Goal: Task Accomplishment & Management: Use online tool/utility

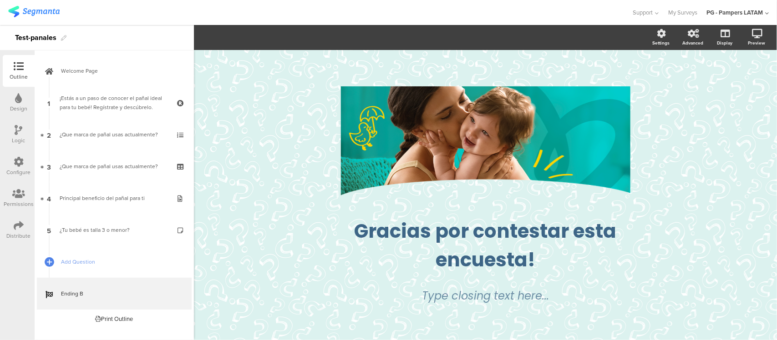
click at [14, 106] on div "Design" at bounding box center [18, 109] width 17 height 8
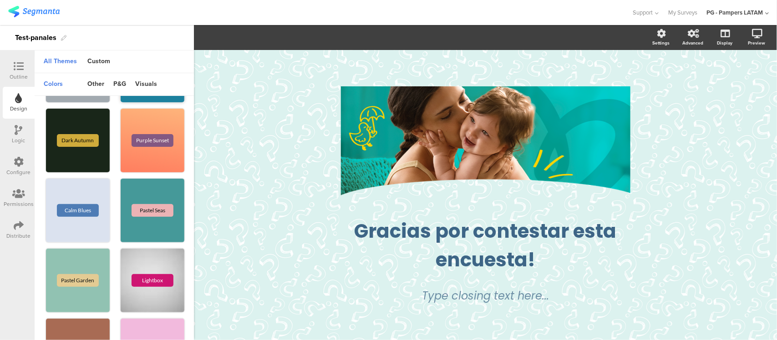
scroll to position [284, 0]
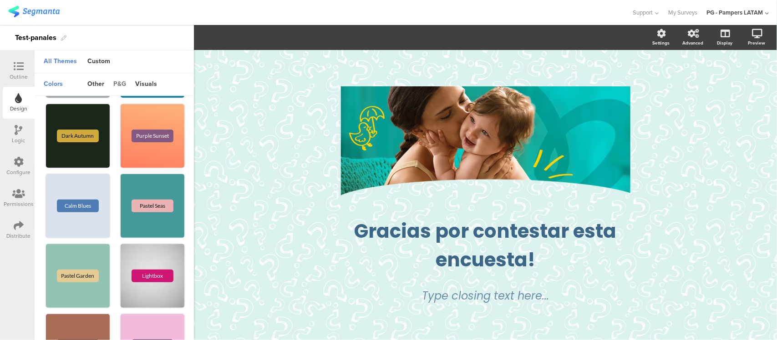
click at [123, 90] on div "p&g" at bounding box center [120, 84] width 22 height 15
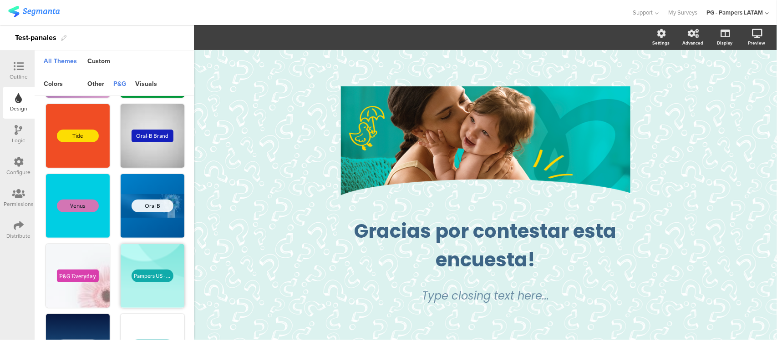
click at [135, 271] on div "Pampers US - EN" at bounding box center [152, 276] width 42 height 13
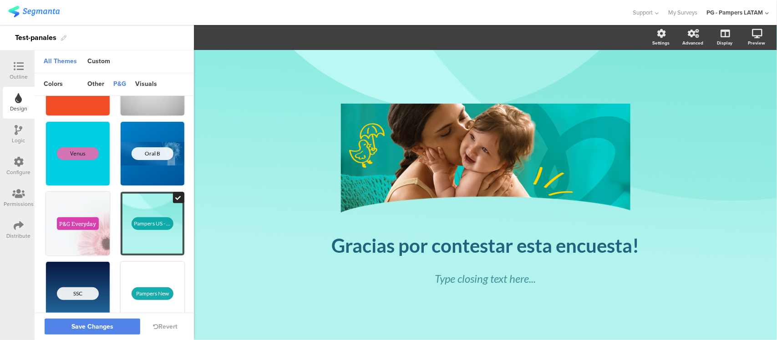
scroll to position [361, 0]
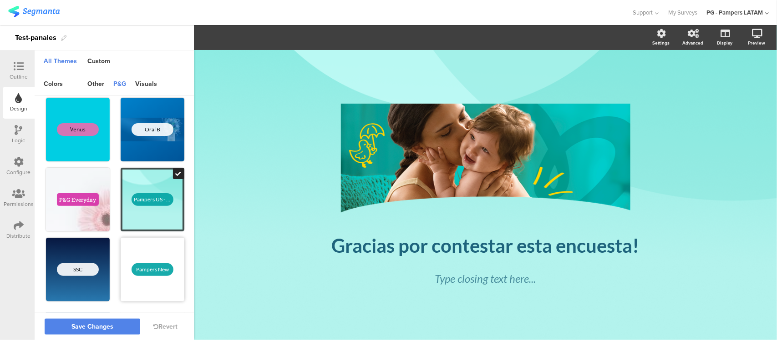
click at [160, 269] on div "Pampers New" at bounding box center [152, 269] width 42 height 13
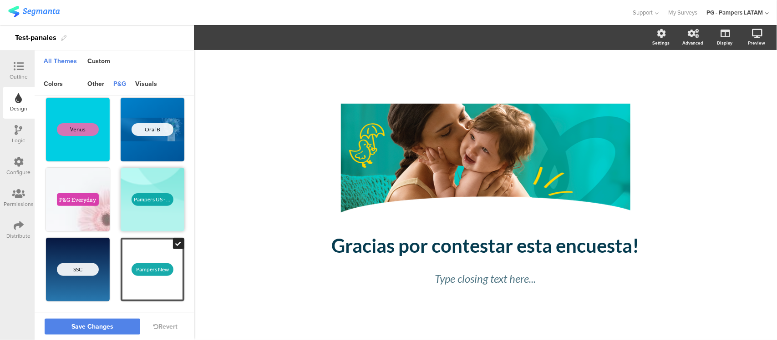
click at [148, 210] on div "Pampers US - EN" at bounding box center [153, 200] width 64 height 64
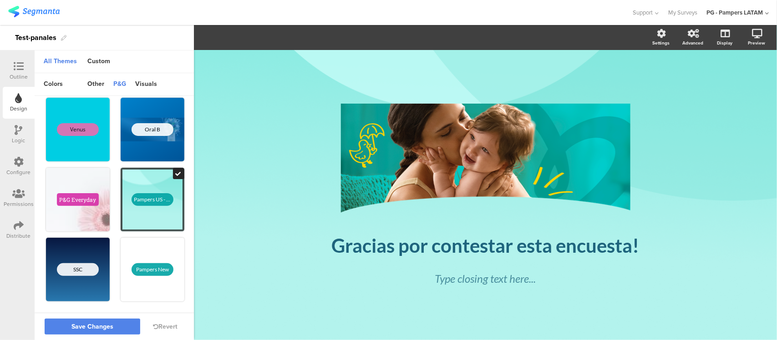
click at [25, 70] on div at bounding box center [19, 66] width 18 height 11
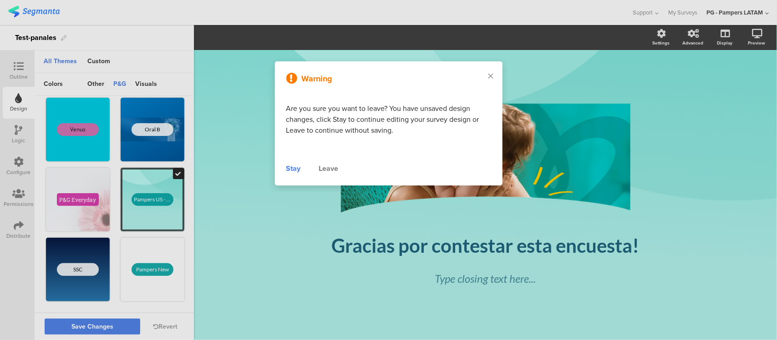
click at [113, 332] on div at bounding box center [388, 170] width 777 height 340
click at [283, 169] on div "Warning Are you sure you want to leave? You have unsaved design changes, click …" at bounding box center [388, 123] width 227 height 124
click at [285, 168] on div "Warning Are you sure you want to leave? You have unsaved design changes, click …" at bounding box center [388, 123] width 227 height 124
click at [291, 168] on div "Stay" at bounding box center [293, 168] width 15 height 11
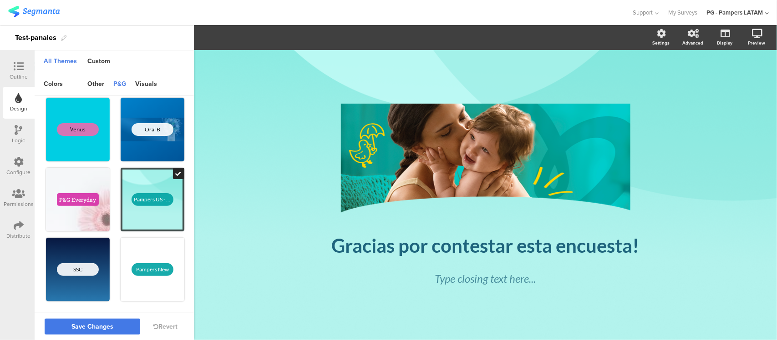
click at [109, 327] on span "Save Changes" at bounding box center [92, 327] width 42 height 0
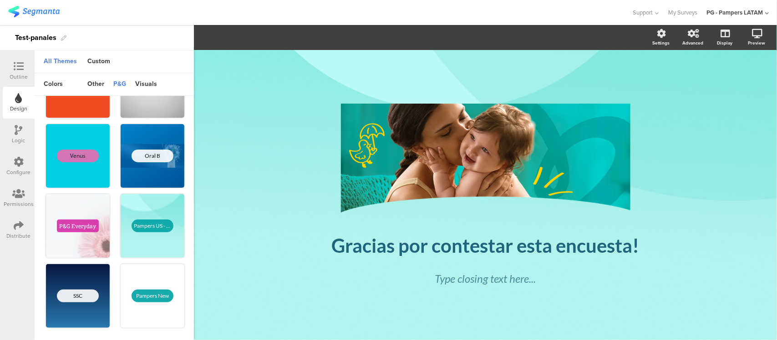
click at [30, 70] on div "Outline" at bounding box center [19, 71] width 32 height 32
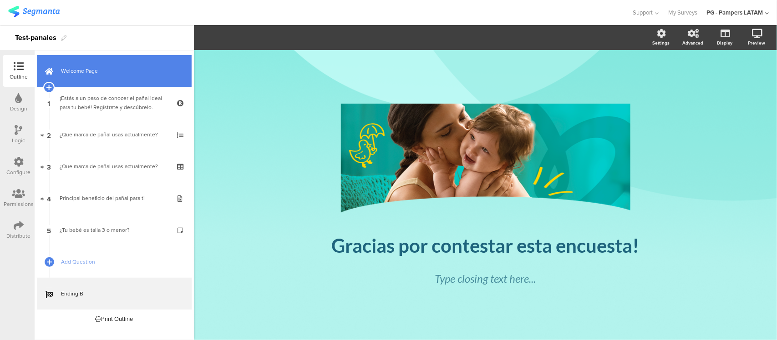
click at [89, 76] on link "Welcome Page" at bounding box center [114, 71] width 155 height 32
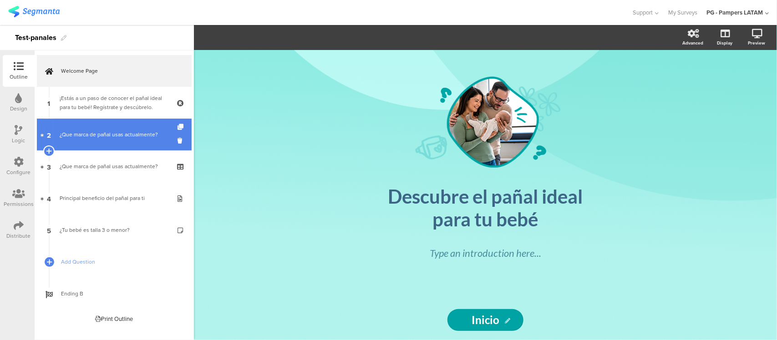
click at [100, 131] on div "¿Que marca de pañal usas actualmente?" at bounding box center [114, 134] width 109 height 9
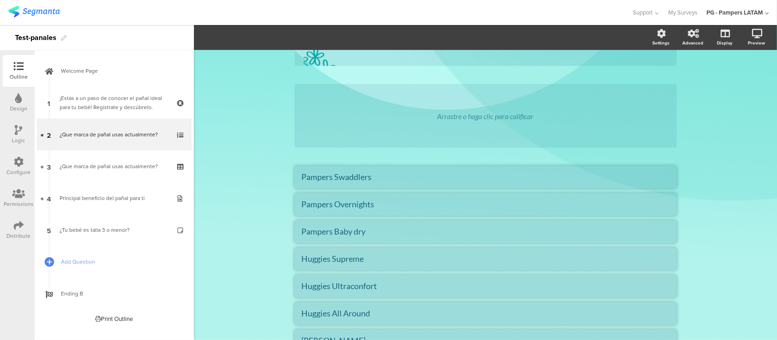
scroll to position [227, 0]
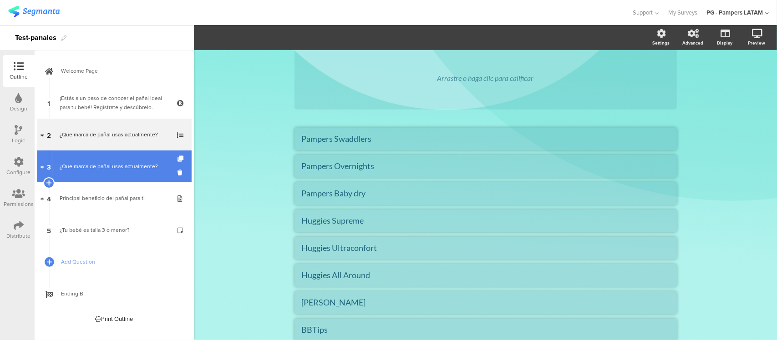
click at [94, 176] on link "3 ¿Que marca de pañal usas actualmente?" at bounding box center [114, 167] width 155 height 32
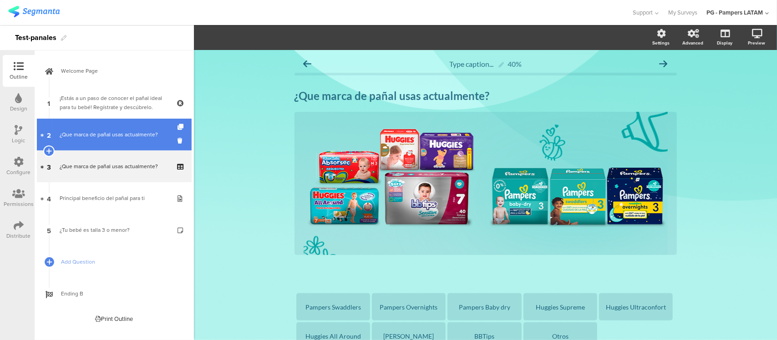
click at [106, 136] on div "¿Que marca de pañal usas actualmente?" at bounding box center [114, 134] width 109 height 9
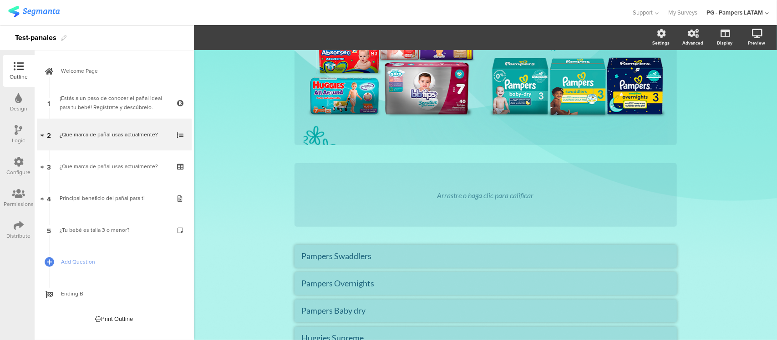
scroll to position [114, 0]
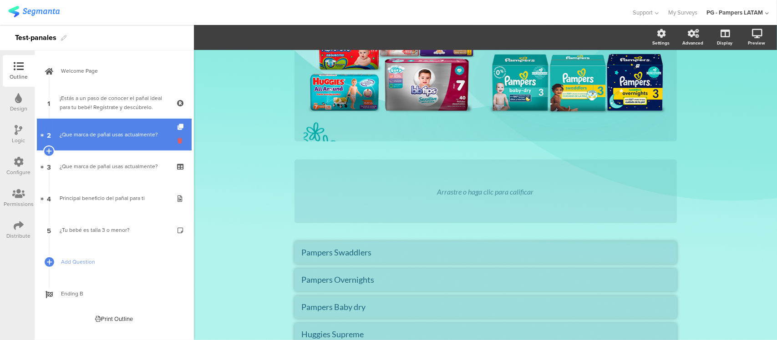
click at [180, 142] on icon at bounding box center [181, 140] width 8 height 9
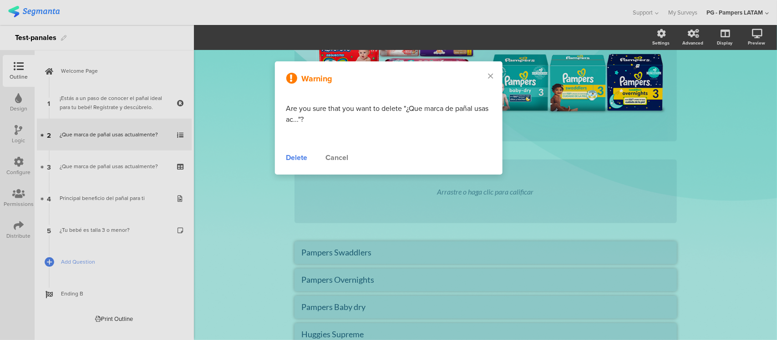
click at [292, 159] on div "Delete" at bounding box center [296, 157] width 21 height 11
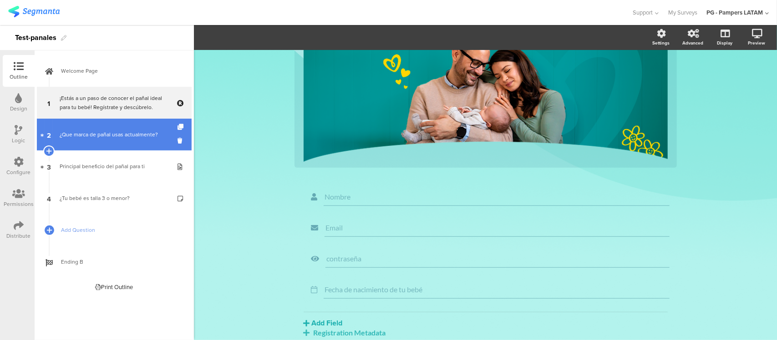
click at [135, 138] on div "¿Que marca de pañal usas actualmente?" at bounding box center [114, 134] width 109 height 9
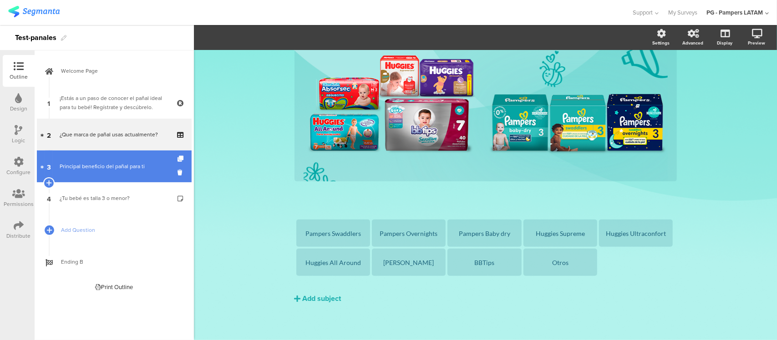
click at [120, 163] on div "Principal beneficio del pañal para ti" at bounding box center [114, 166] width 109 height 9
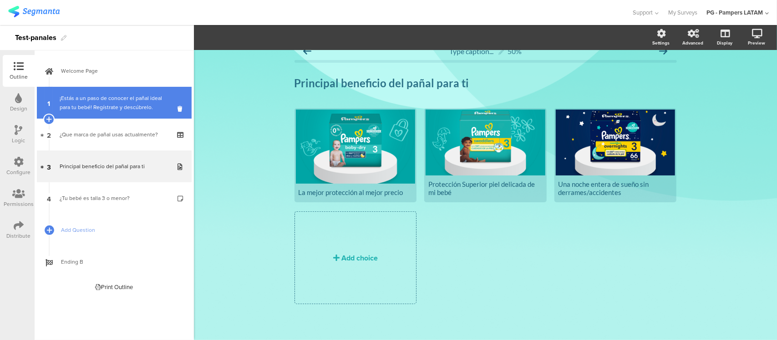
click at [117, 117] on link "1 ¡Estás a un paso de conocer el pañal ideal para tu bebé! Regístrate y descúbr…" at bounding box center [114, 103] width 155 height 32
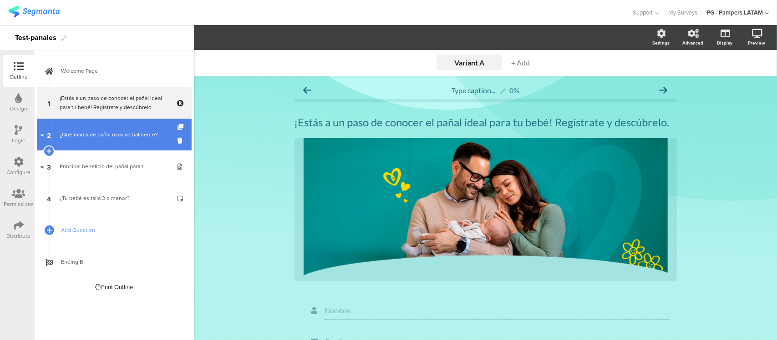
click at [115, 136] on div "¿Que marca de pañal usas actualmente?" at bounding box center [114, 134] width 109 height 9
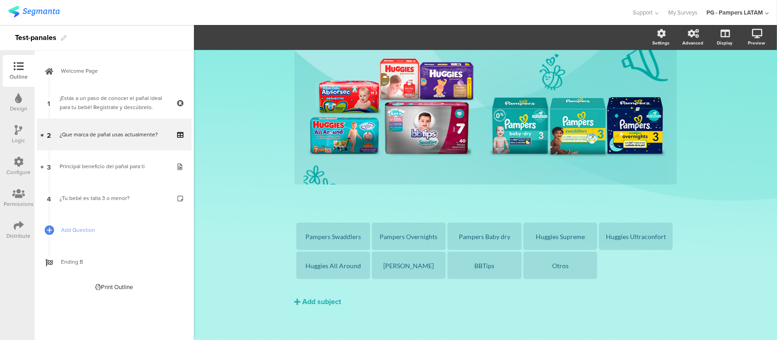
scroll to position [74, 0]
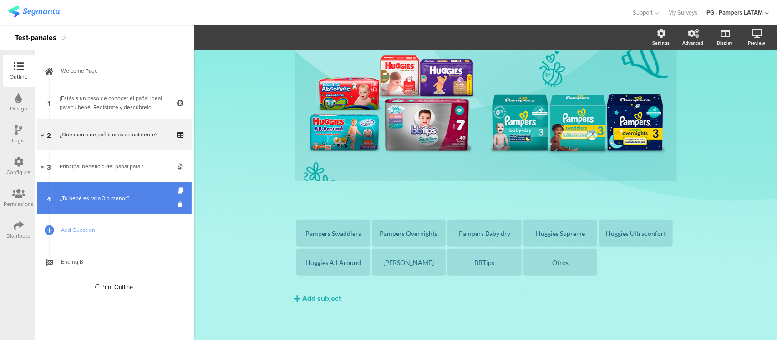
click at [100, 190] on link "4 ¿Tu bebé es talla 3 o menor?" at bounding box center [114, 198] width 155 height 32
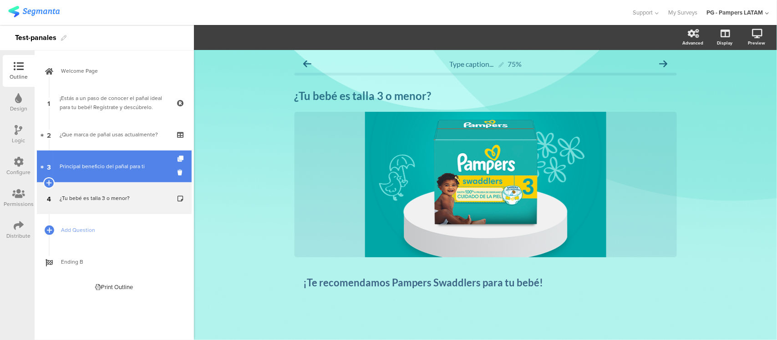
click at [110, 160] on link "3 Principal beneficio del pañal para ti" at bounding box center [114, 167] width 155 height 32
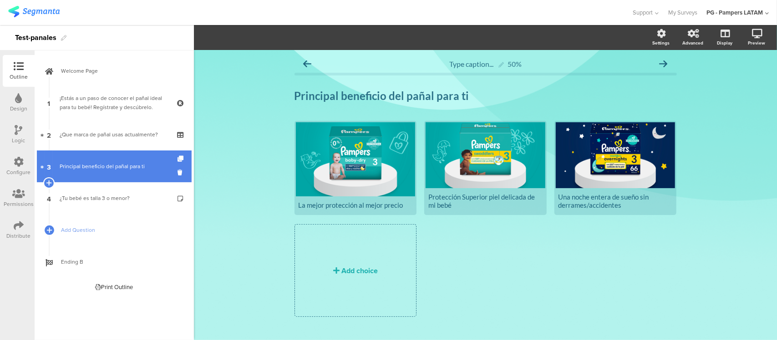
click at [124, 168] on div "Principal beneficio del pañal para ti" at bounding box center [114, 166] width 109 height 9
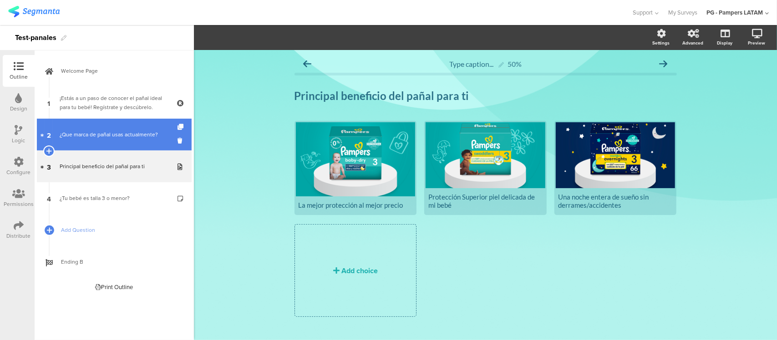
click at [114, 130] on div "¿Que marca de pañal usas actualmente?" at bounding box center [114, 134] width 109 height 9
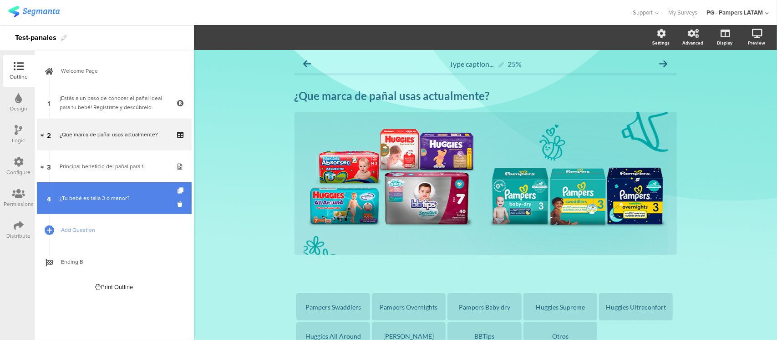
click at [94, 196] on div "¿Tu bebé es talla 3 o menor?" at bounding box center [114, 198] width 109 height 9
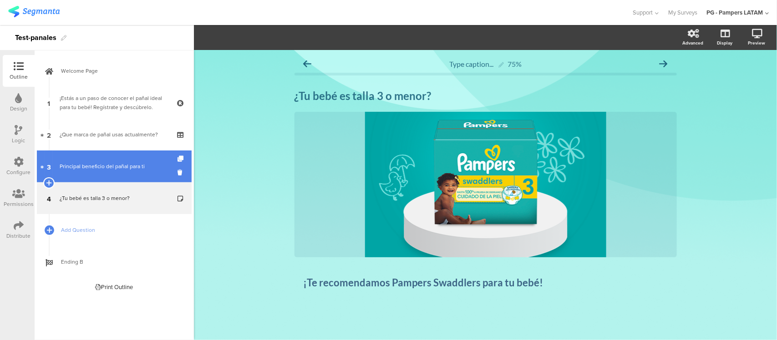
click at [94, 172] on link "3 Principal beneficio del pañal para ti" at bounding box center [114, 167] width 155 height 32
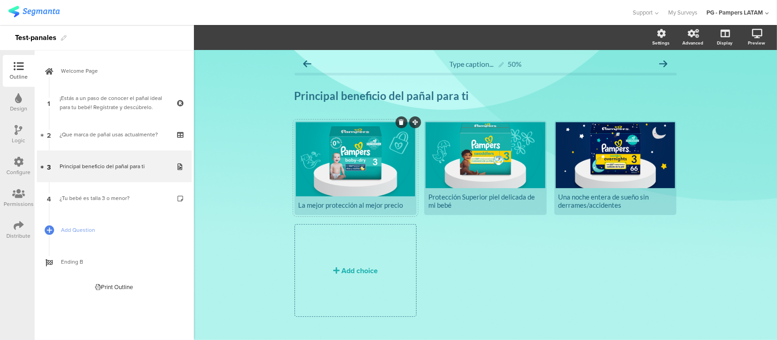
click at [364, 164] on div at bounding box center [355, 159] width 119 height 74
click at [387, 151] on div at bounding box center [355, 159] width 119 height 74
click at [399, 121] on icon at bounding box center [401, 122] width 5 height 5
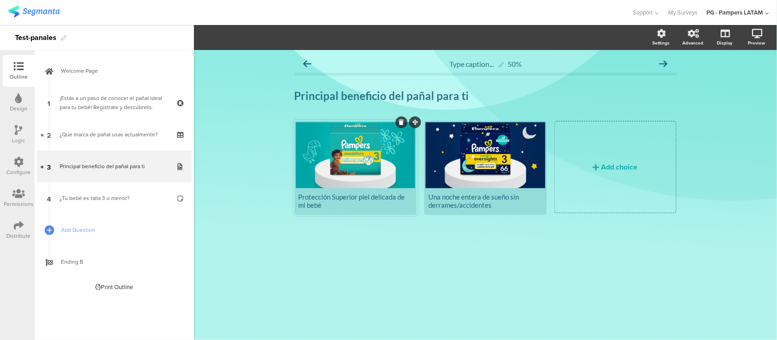
click at [402, 122] on icon at bounding box center [401, 122] width 5 height 5
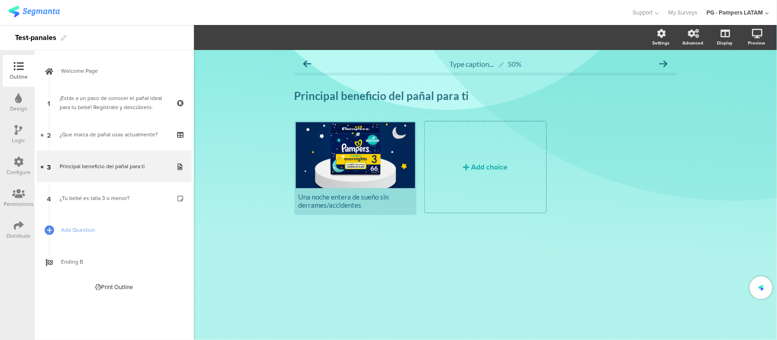
click at [0, 0] on icon at bounding box center [0, 0] width 0 height 0
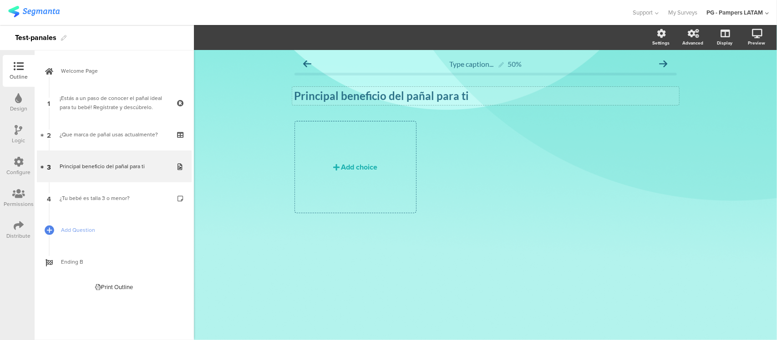
click at [386, 91] on strong "Principal beneficio del pañal para ti" at bounding box center [381, 95] width 175 height 13
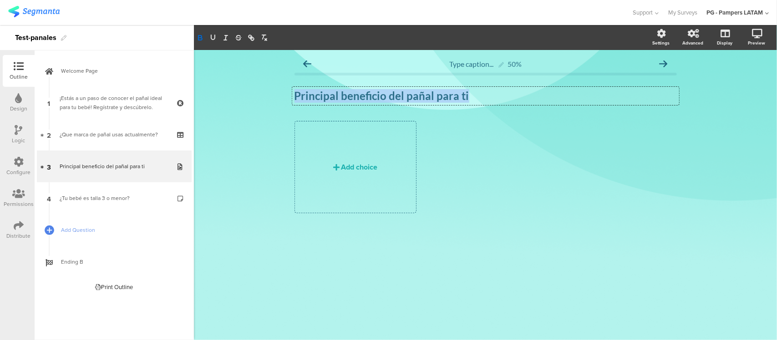
click at [386, 91] on strong "Principal beneficio del pañal para ti" at bounding box center [381, 95] width 175 height 13
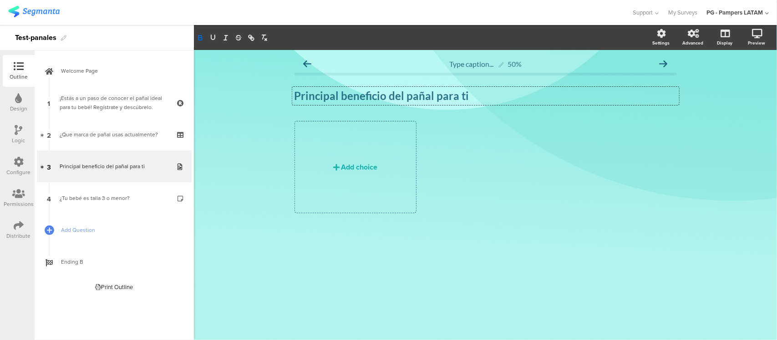
click at [514, 197] on div "Add choice" at bounding box center [489, 171] width 390 height 100
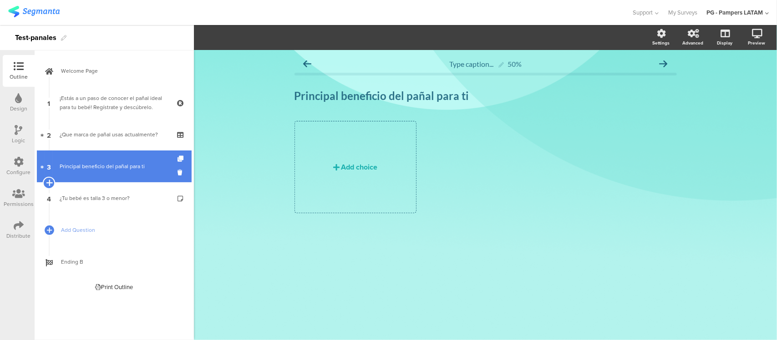
click at [50, 182] on icon at bounding box center [49, 183] width 6 height 8
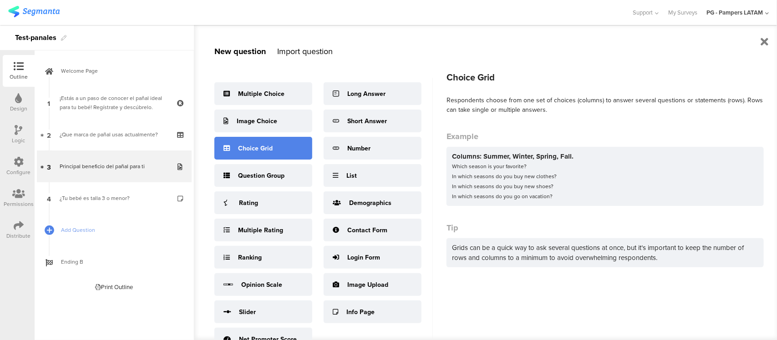
click at [283, 151] on div "Choice Grid" at bounding box center [263, 148] width 98 height 23
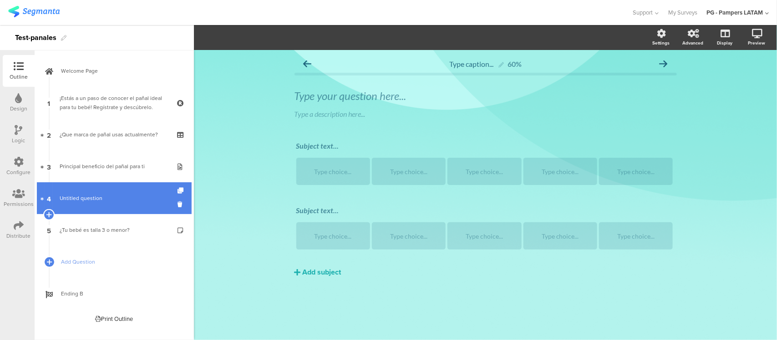
click at [130, 199] on span "Untitled question" at bounding box center [114, 198] width 109 height 9
drag, startPoint x: 130, startPoint y: 199, endPoint x: 108, endPoint y: 199, distance: 21.4
click at [108, 199] on span "Untitled question" at bounding box center [114, 198] width 109 height 9
click at [178, 205] on icon at bounding box center [181, 204] width 8 height 9
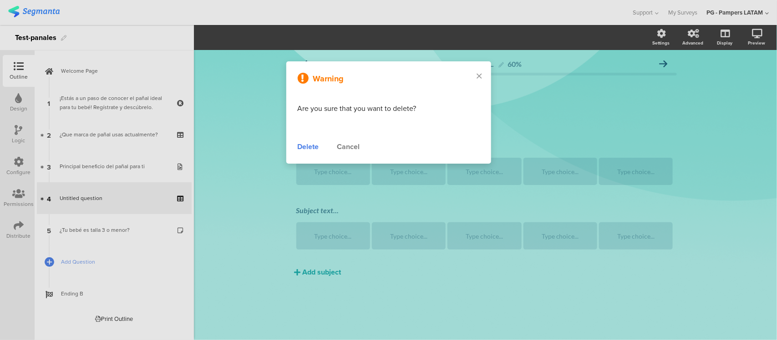
click at [312, 148] on div "Delete" at bounding box center [308, 146] width 21 height 11
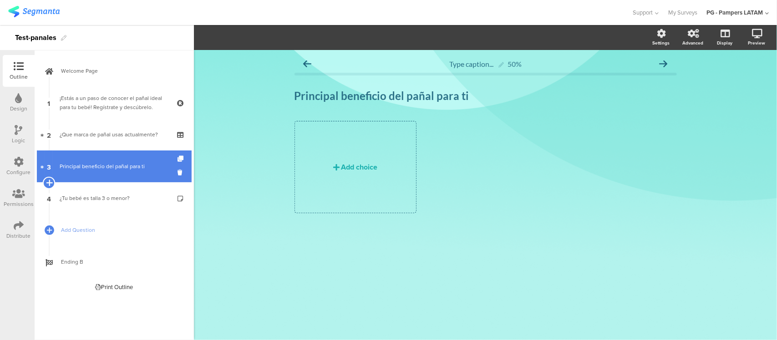
click at [47, 181] on icon at bounding box center [49, 183] width 6 height 8
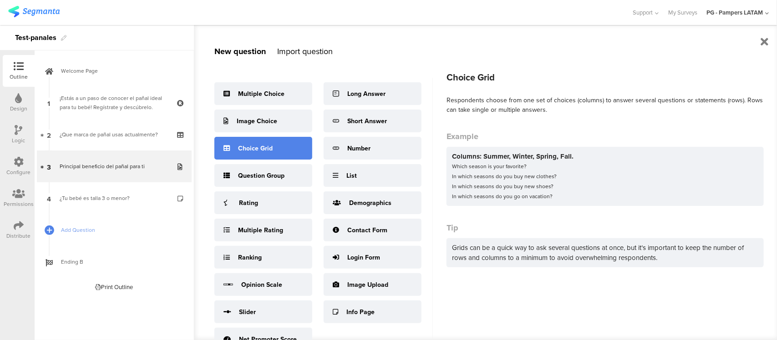
click at [270, 153] on div "Choice Grid" at bounding box center [263, 148] width 98 height 23
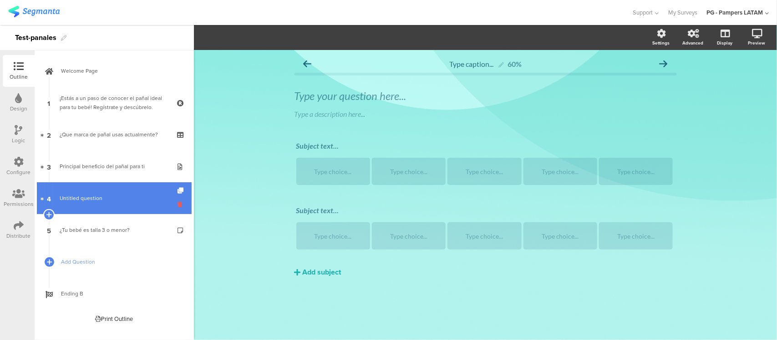
click at [177, 201] on icon at bounding box center [181, 204] width 8 height 9
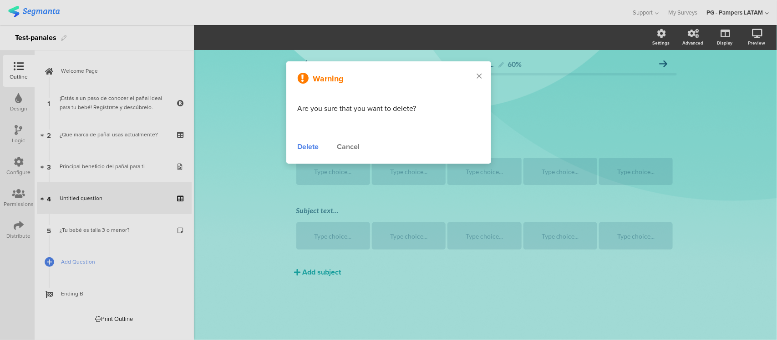
click at [312, 148] on div "Delete" at bounding box center [308, 146] width 21 height 11
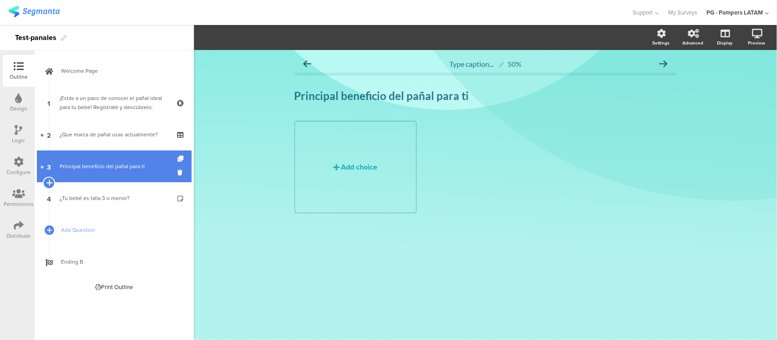
click at [46, 179] on icon at bounding box center [49, 183] width 6 height 8
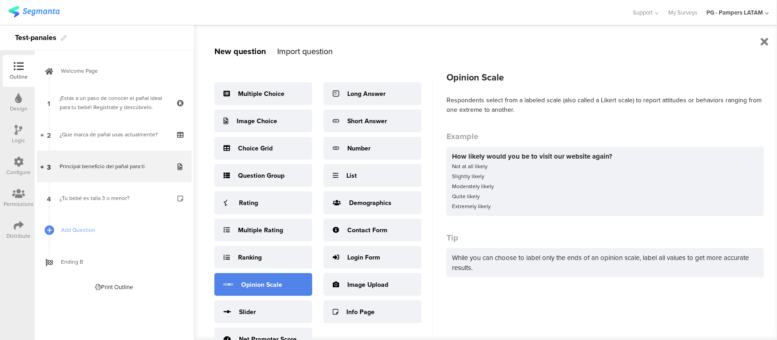
click at [290, 290] on div "Opinion Scale" at bounding box center [263, 284] width 98 height 23
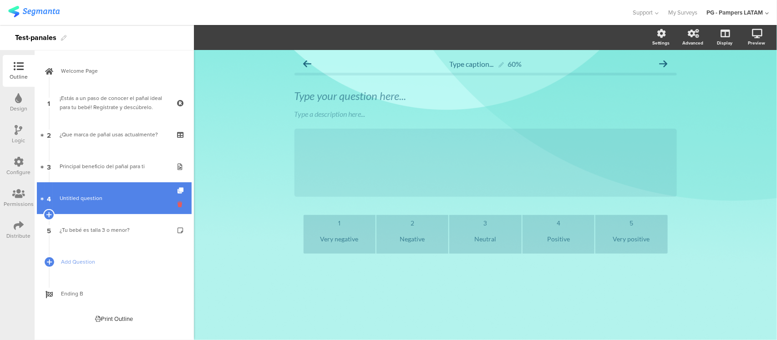
click at [180, 206] on icon at bounding box center [181, 204] width 8 height 9
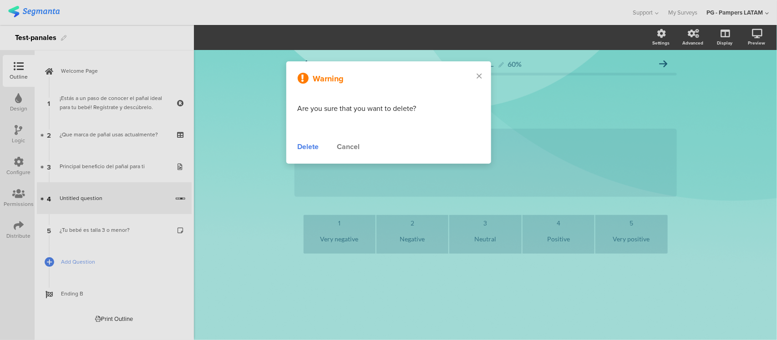
click at [313, 148] on div "Delete" at bounding box center [308, 146] width 21 height 11
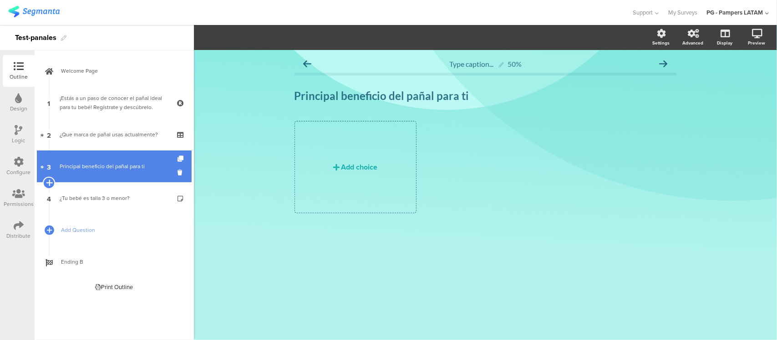
click at [46, 182] on icon at bounding box center [49, 183] width 6 height 8
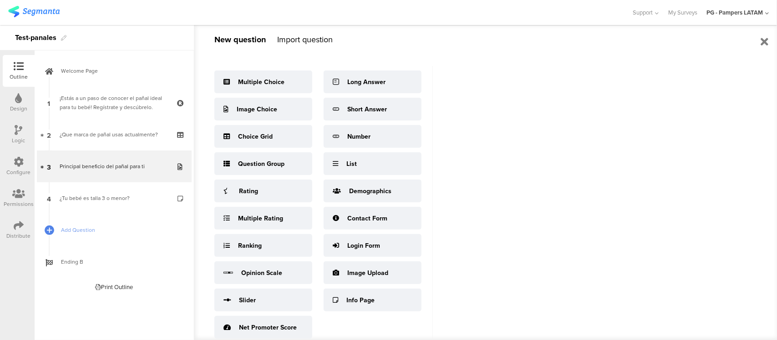
scroll to position [19, 0]
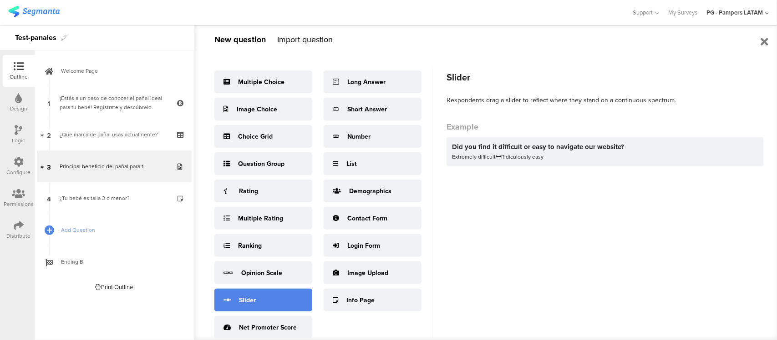
click at [255, 289] on div "Slider" at bounding box center [263, 300] width 98 height 23
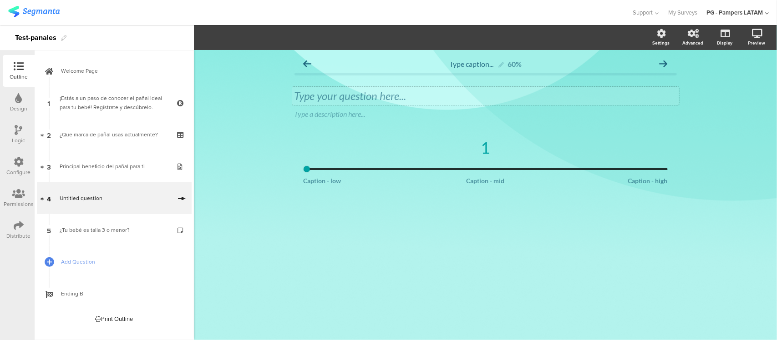
click at [357, 98] on div "Type your question here..." at bounding box center [485, 96] width 382 height 14
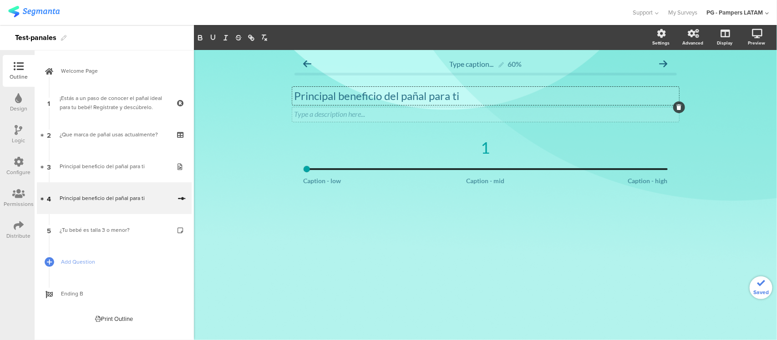
click at [641, 117] on div "Type a description here..." at bounding box center [485, 114] width 387 height 15
click at [680, 110] on div at bounding box center [679, 107] width 12 height 12
click at [677, 105] on icon at bounding box center [678, 107] width 5 height 5
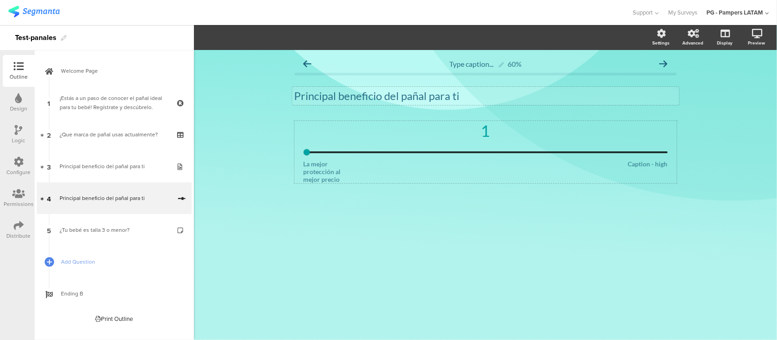
click at [485, 164] on div at bounding box center [485, 171] width 53 height 23
click at [540, 176] on span "La mejor protección al mejor precio Protección Superior piel delicada de mi beb…" at bounding box center [485, 175] width 364 height 31
click at [640, 169] on div at bounding box center [640, 175] width 53 height 31
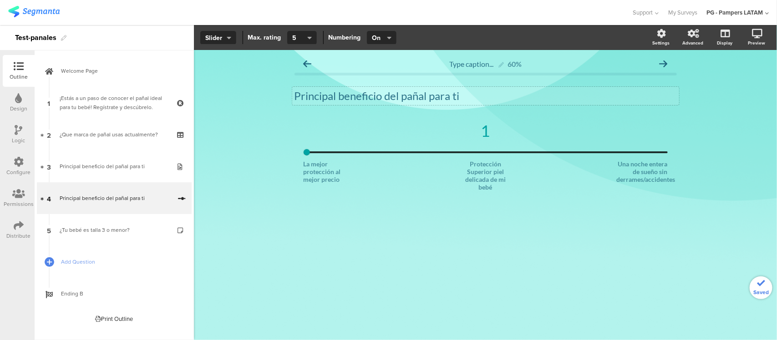
click at [646, 202] on div "1 La mejor protección al mejor precio Protección Superior piel delicada de mi b…" at bounding box center [485, 172] width 382 height 102
click at [629, 168] on div "Una noche entera de sueño sin derrames/accidentes" at bounding box center [640, 175] width 53 height 31
click at [619, 201] on div "1 La mejor protección al mejor precio Protección Superior piel delicada de mi b…" at bounding box center [485, 172] width 382 height 102
click at [483, 134] on div "1" at bounding box center [485, 130] width 364 height 19
click at [485, 131] on div "1" at bounding box center [485, 130] width 364 height 19
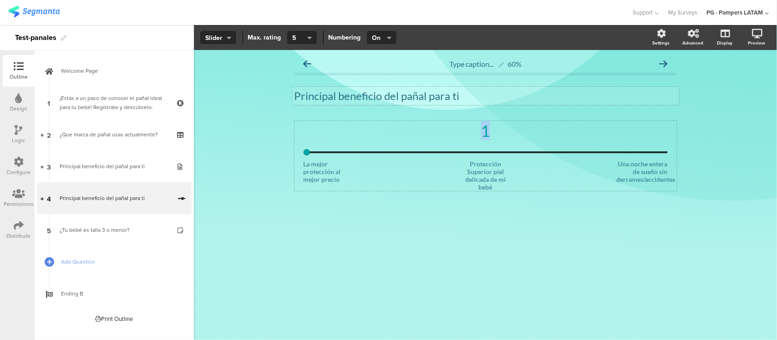
drag, startPoint x: 305, startPoint y: 152, endPoint x: 483, endPoint y: 149, distance: 178.4
click at [483, 151] on input "range" at bounding box center [485, 152] width 364 height 2
type input "3"
click at [487, 151] on input "range" at bounding box center [485, 152] width 364 height 2
click at [487, 131] on div "1" at bounding box center [485, 130] width 364 height 19
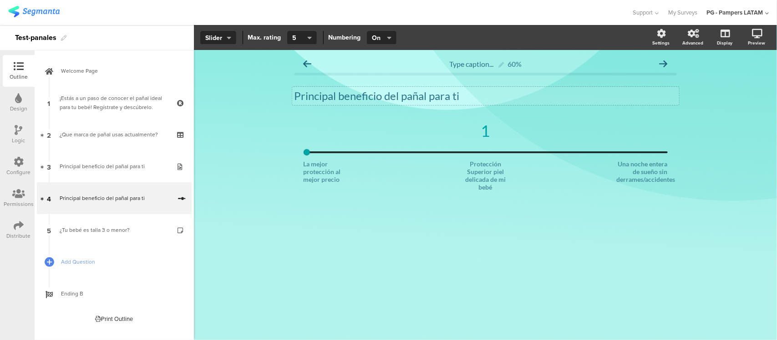
click at [533, 235] on div "Type caption... 60% Principal beneficio del pañal para ti Principal beneficio d…" at bounding box center [485, 195] width 583 height 290
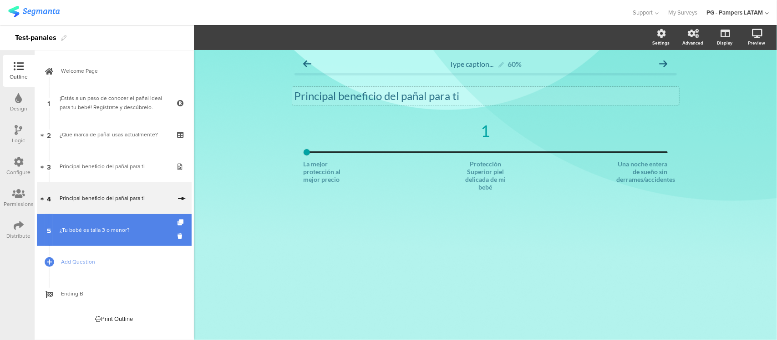
click at [106, 226] on div "¿Tu bebé es talla 3 o menor?" at bounding box center [114, 230] width 109 height 9
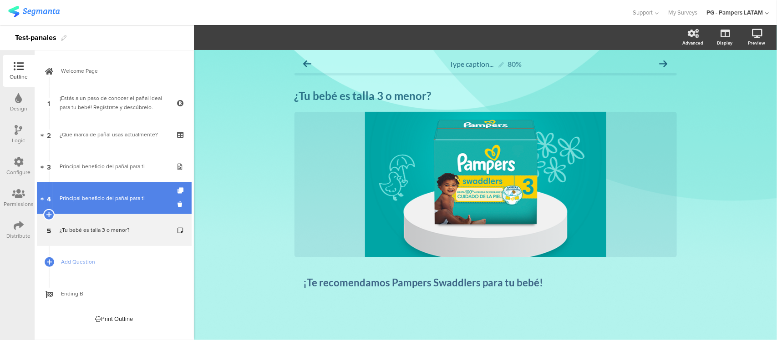
click at [108, 201] on div "Principal beneficio del pañal para ti" at bounding box center [115, 198] width 111 height 9
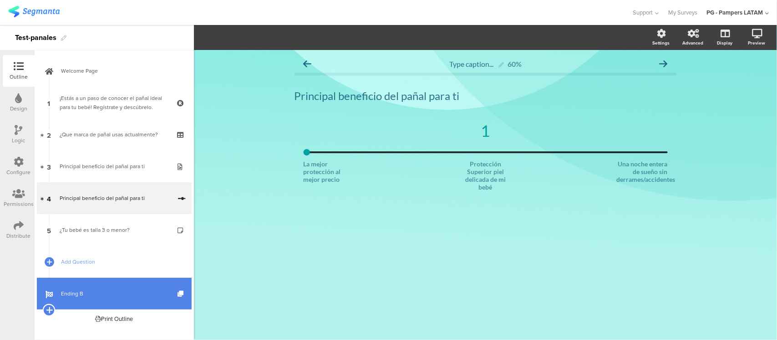
click at [50, 310] on icon at bounding box center [49, 310] width 6 height 8
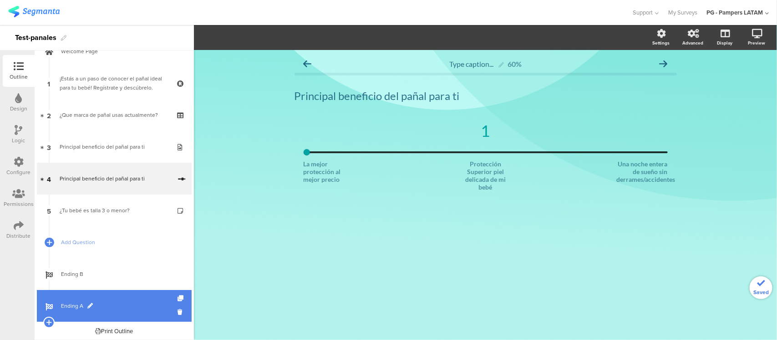
scroll to position [21, 0]
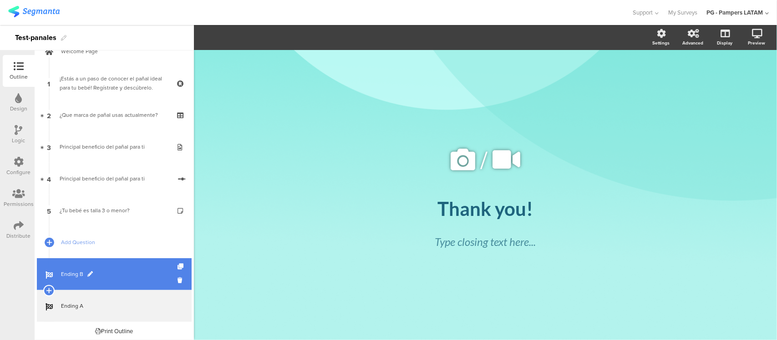
scroll to position [21, 0]
click at [116, 276] on span "Ending B" at bounding box center [119, 272] width 116 height 9
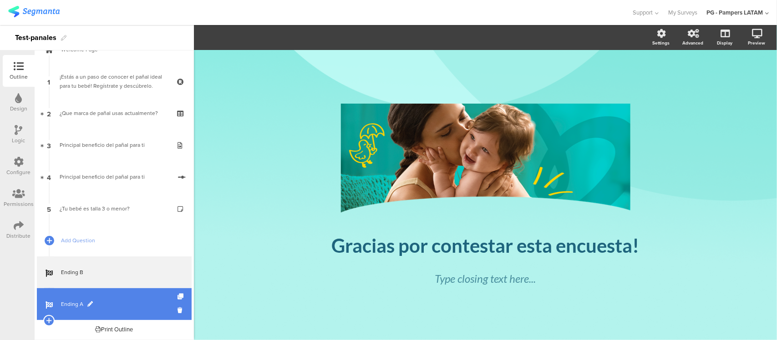
click at [117, 293] on link "Ending A" at bounding box center [114, 304] width 155 height 32
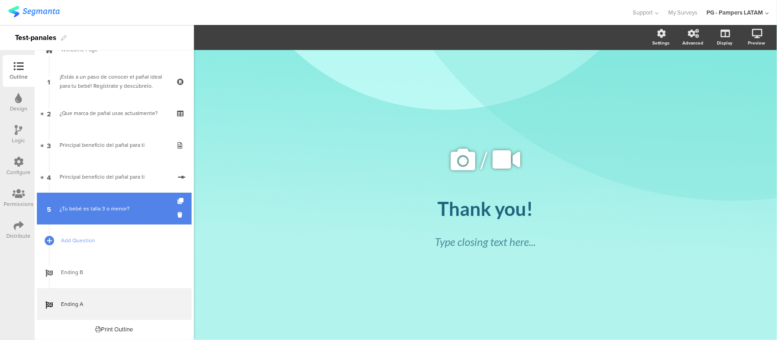
click at [113, 204] on div "¿Tu bebé es talla 3 o menor?" at bounding box center [114, 208] width 109 height 9
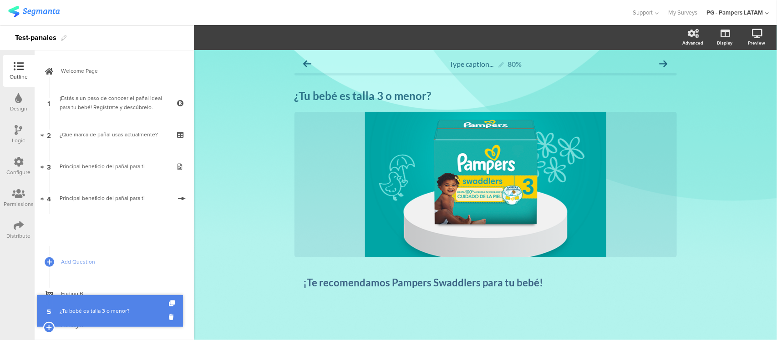
drag, startPoint x: 126, startPoint y: 207, endPoint x: 131, endPoint y: 309, distance: 102.5
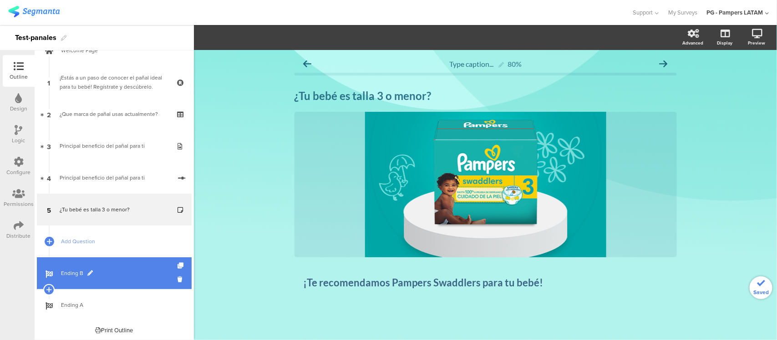
scroll to position [21, 0]
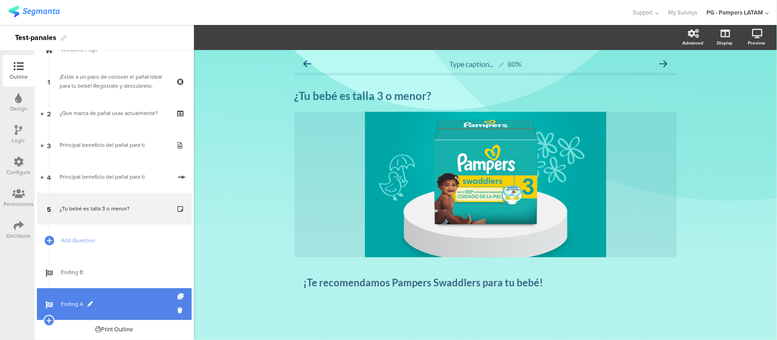
click at [108, 310] on link "Ending A" at bounding box center [114, 304] width 155 height 32
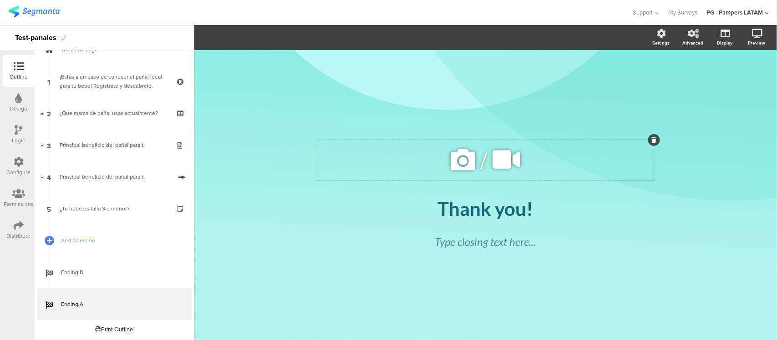
click at [469, 156] on icon at bounding box center [462, 159] width 31 height 31
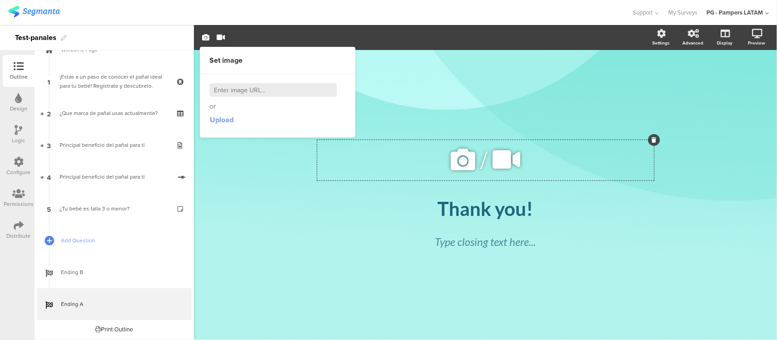
click at [215, 115] on span "Upload" at bounding box center [222, 120] width 24 height 10
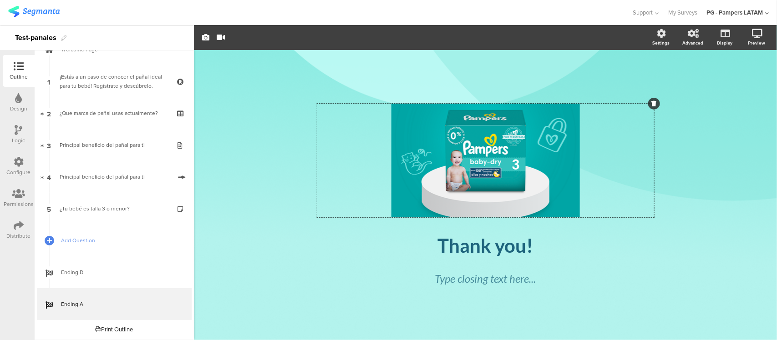
click at [672, 223] on div "/ Thank you! Thank you! Type closing text here..." at bounding box center [485, 190] width 382 height 281
click at [524, 244] on div "Thank you!" at bounding box center [485, 245] width 337 height 23
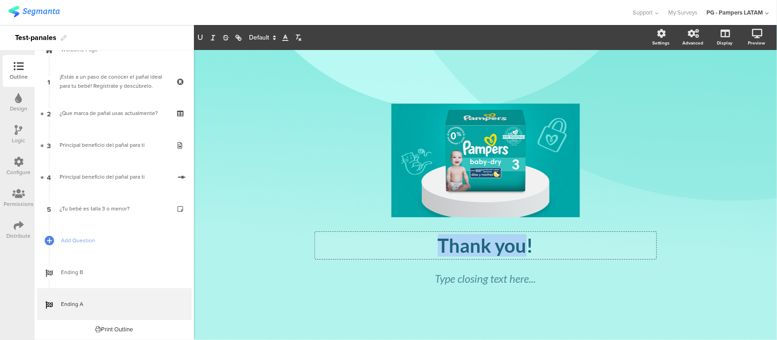
drag, startPoint x: 524, startPoint y: 249, endPoint x: 430, endPoint y: 252, distance: 94.2
click at [430, 252] on p "Thank you!" at bounding box center [485, 245] width 337 height 23
click at [508, 244] on p "Thank you!" at bounding box center [485, 245] width 337 height 23
drag, startPoint x: 527, startPoint y: 248, endPoint x: 437, endPoint y: 247, distance: 89.6
click at [437, 247] on p "Thank you!" at bounding box center [485, 245] width 337 height 23
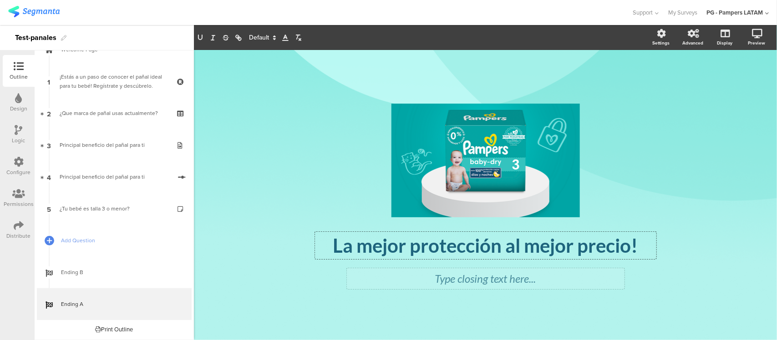
click at [587, 278] on div "Type closing text here..." at bounding box center [485, 279] width 273 height 16
click at [525, 251] on div "La mejor protección al mejor precio! La mejor protección al mejor precio!" at bounding box center [485, 245] width 341 height 27
click at [525, 249] on p "La mejor protección al mejor precio!" at bounding box center [485, 245] width 337 height 23
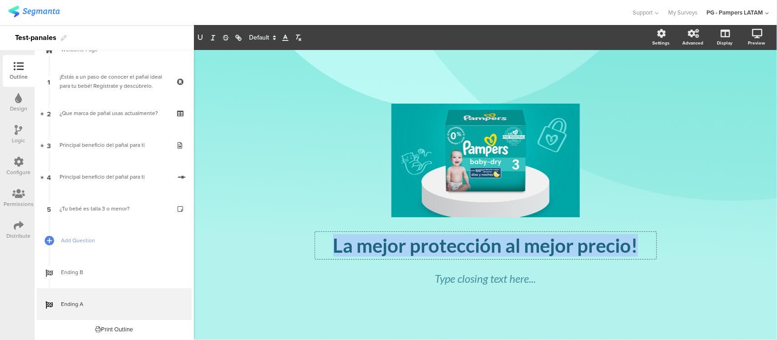
click at [525, 249] on p "La mejor protección al mejor precio!" at bounding box center [485, 245] width 337 height 23
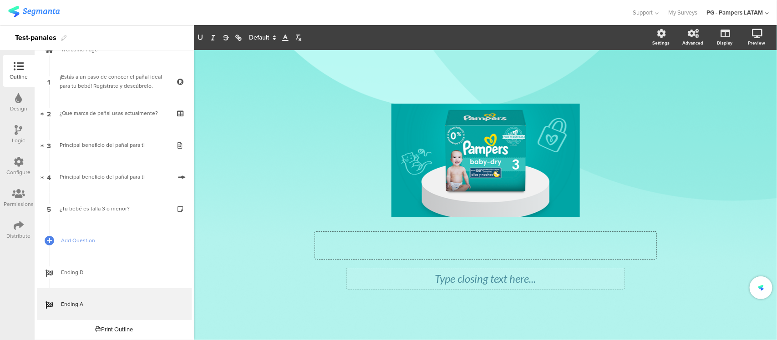
click at [515, 272] on div "Type closing text here..." at bounding box center [485, 279] width 273 height 16
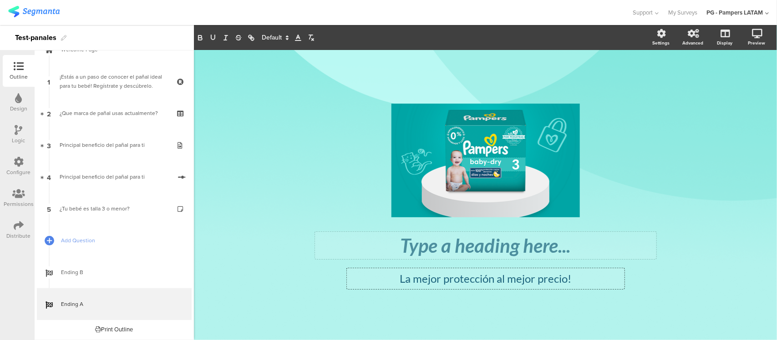
click at [467, 251] on div "Type a heading here..." at bounding box center [485, 245] width 341 height 27
click at [732, 303] on div "/ Baby Dry Baby Dry Baby Dry La mejor protección al mejor precio! La mejor prot…" at bounding box center [485, 195] width 583 height 290
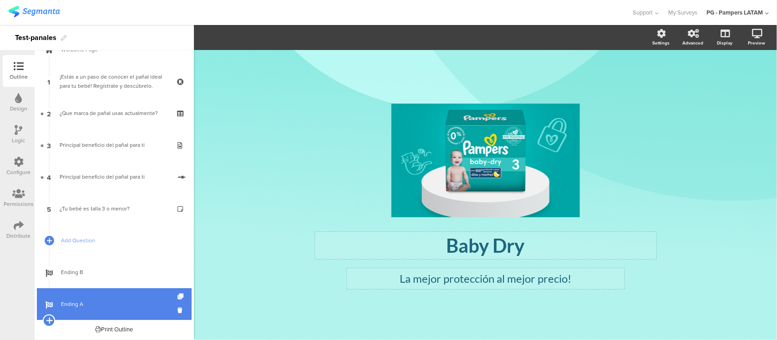
click at [49, 319] on icon at bounding box center [49, 321] width 6 height 8
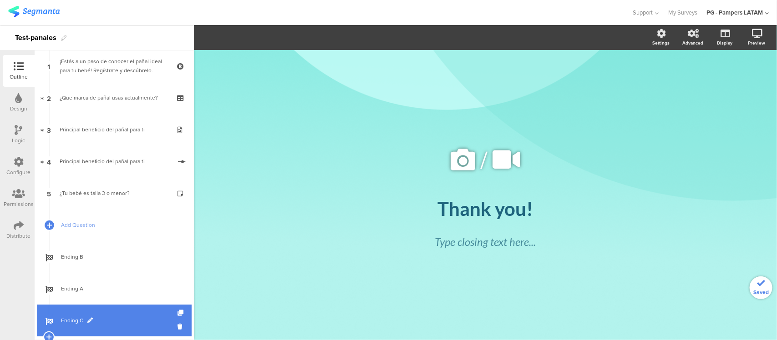
scroll to position [53, 0]
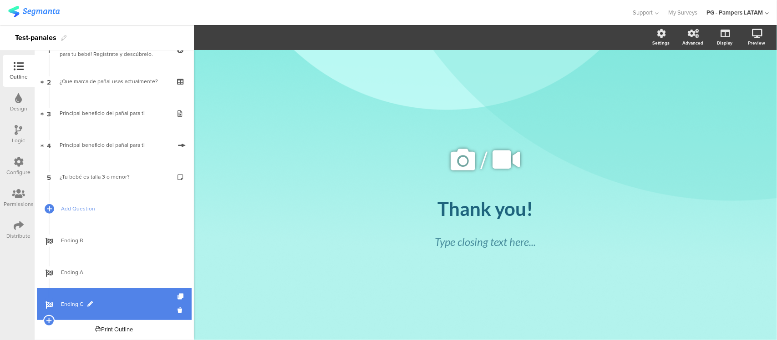
click at [110, 304] on span "Ending C" at bounding box center [119, 304] width 116 height 9
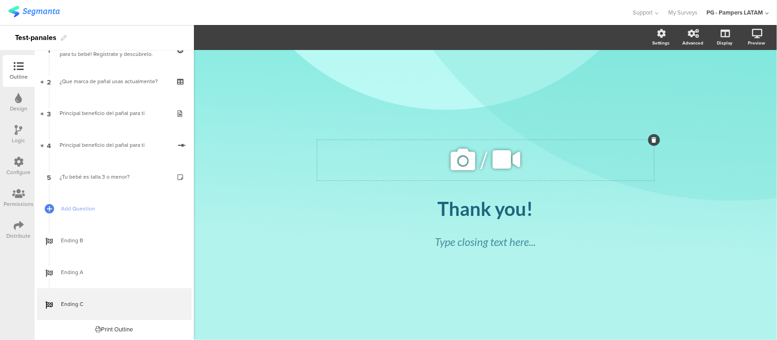
click at [502, 167] on icon at bounding box center [506, 159] width 34 height 31
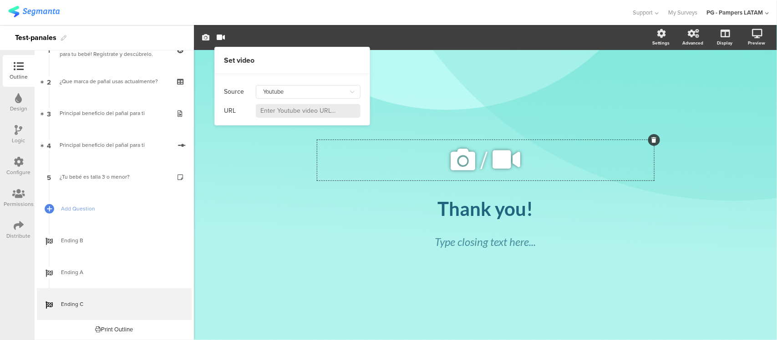
click at [202, 38] on icon "button" at bounding box center [205, 37] width 7 height 7
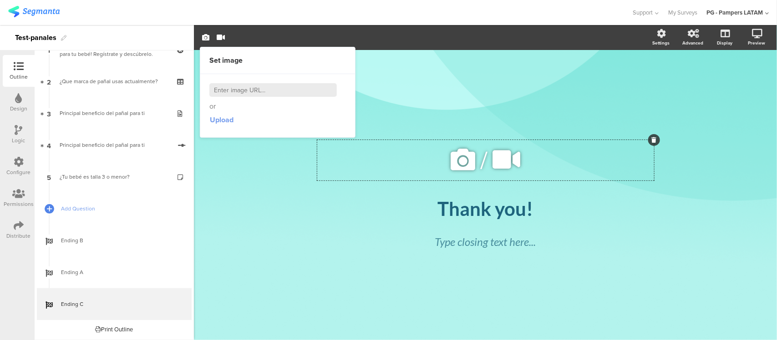
click at [219, 124] on span "Upload" at bounding box center [222, 120] width 24 height 10
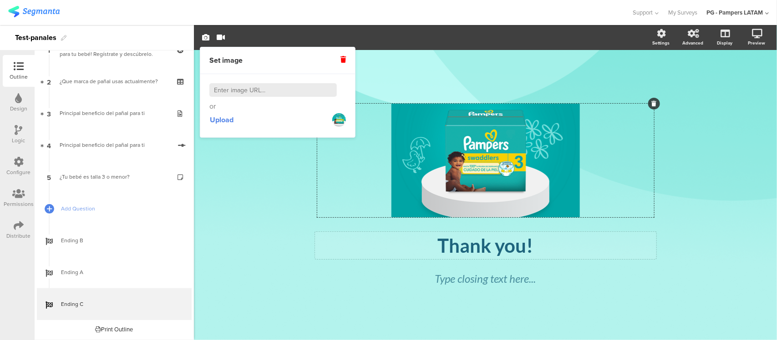
click at [483, 249] on div "Thank you! Thank you!" at bounding box center [485, 245] width 341 height 27
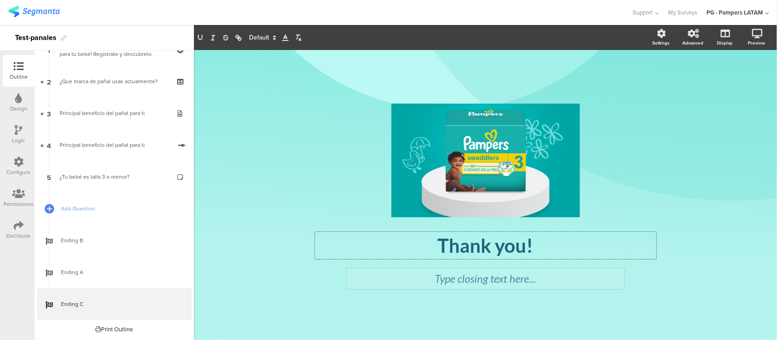
click at [507, 287] on div "Type closing text here..." at bounding box center [485, 279] width 273 height 16
drag, startPoint x: 526, startPoint y: 249, endPoint x: 517, endPoint y: 246, distance: 9.6
click at [517, 246] on div "Thank you! Thank you! Thank you!" at bounding box center [485, 245] width 341 height 27
drag, startPoint x: 544, startPoint y: 247, endPoint x: 436, endPoint y: 245, distance: 107.8
click at [436, 245] on p "Thank you!" at bounding box center [485, 245] width 337 height 23
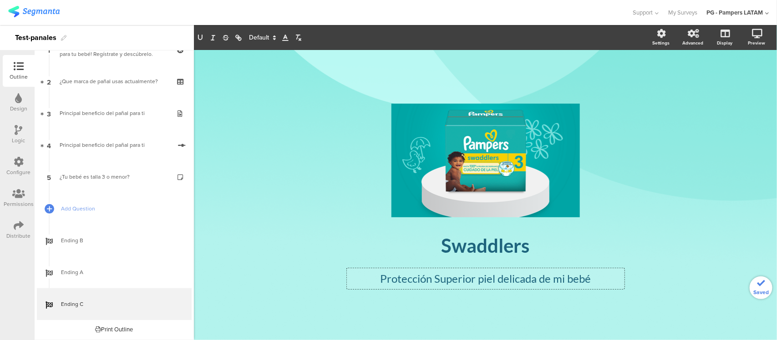
click at [599, 283] on div "Protección Superior piel delicada de mi bebé Protección Superior piel delicada …" at bounding box center [486, 278] width 278 height 21
click at [379, 276] on p "Protección Superior piel delicada de mi bebé!" at bounding box center [485, 279] width 273 height 16
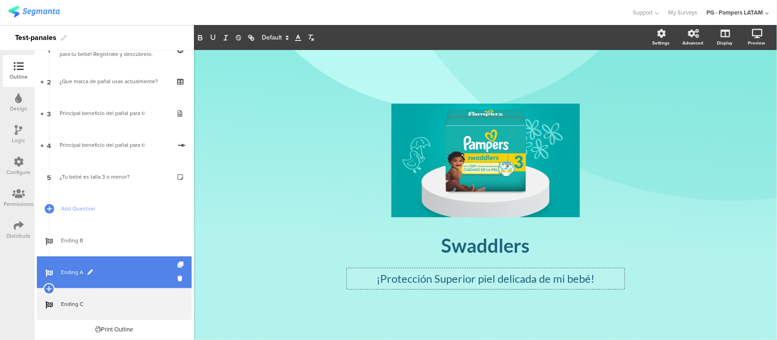
click at [116, 273] on span "Ending A" at bounding box center [119, 272] width 116 height 9
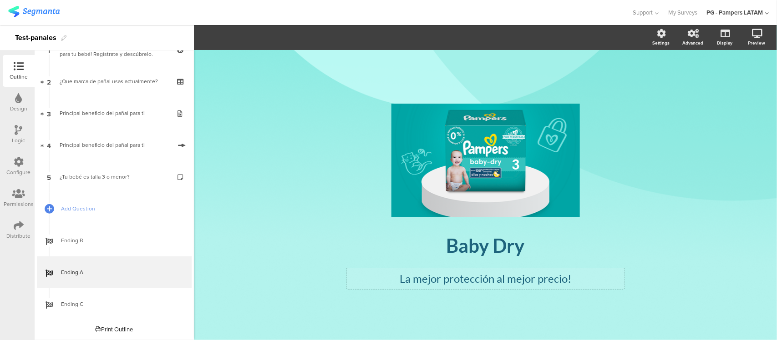
click at [394, 282] on div "La mejor protección al mejor precio! La mejor protección al mejor precio!" at bounding box center [486, 278] width 278 height 21
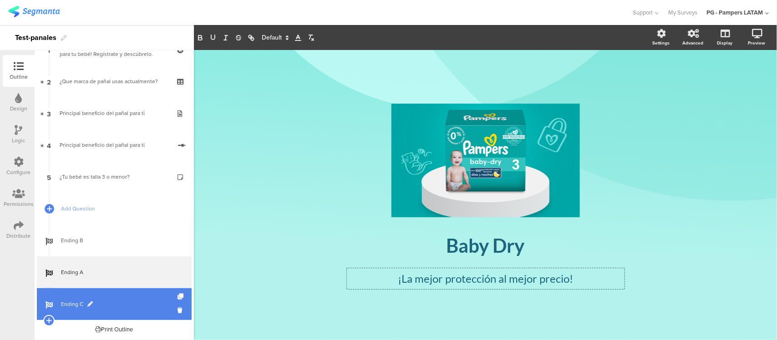
click at [112, 305] on span "Ending C" at bounding box center [119, 304] width 116 height 9
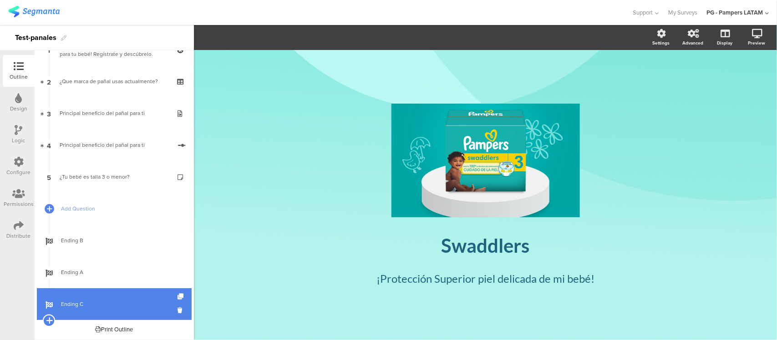
click at [48, 321] on icon at bounding box center [49, 321] width 6 height 8
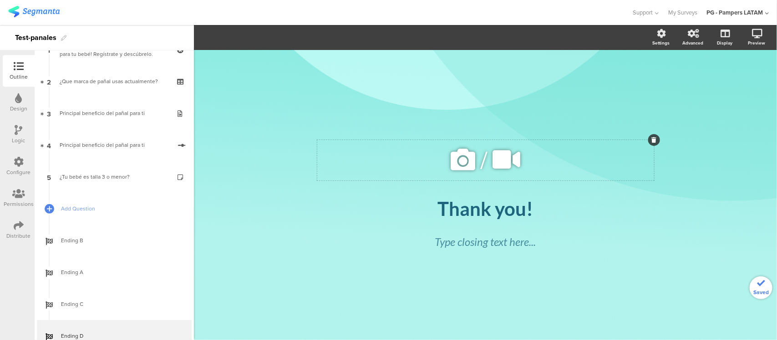
click at [491, 159] on icon at bounding box center [506, 159] width 34 height 31
click at [201, 34] on span "button" at bounding box center [205, 38] width 11 height 8
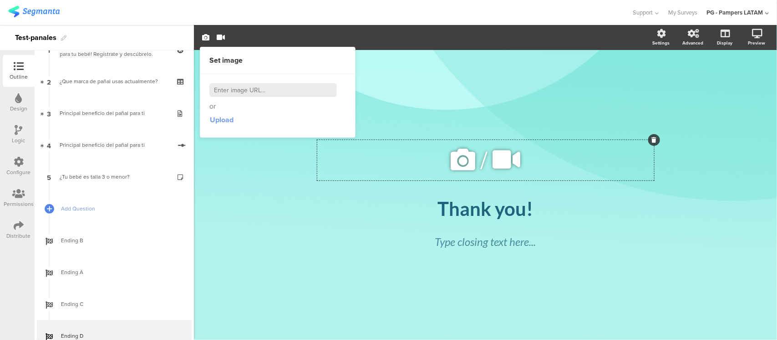
click at [224, 118] on span "Upload" at bounding box center [222, 120] width 24 height 10
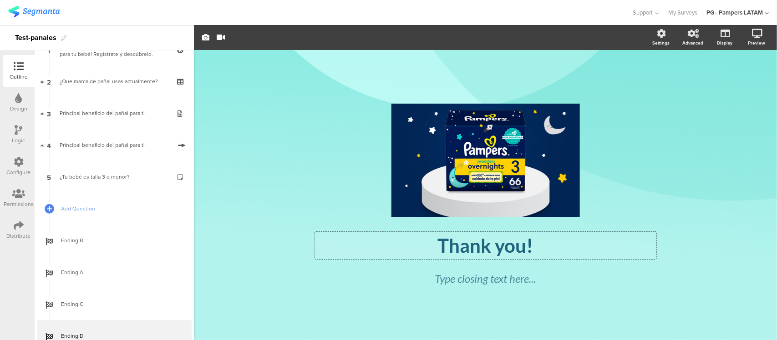
click at [459, 250] on div "Thank you! Thank you! Thank you!" at bounding box center [485, 245] width 341 height 27
click at [484, 258] on div "Thank you! Thank you! Thank you!" at bounding box center [485, 245] width 341 height 27
click at [502, 253] on p "Thank you!" at bounding box center [485, 245] width 337 height 23
click at [525, 245] on p "Thank you!" at bounding box center [485, 245] width 337 height 23
drag, startPoint x: 525, startPoint y: 245, endPoint x: 442, endPoint y: 250, distance: 83.0
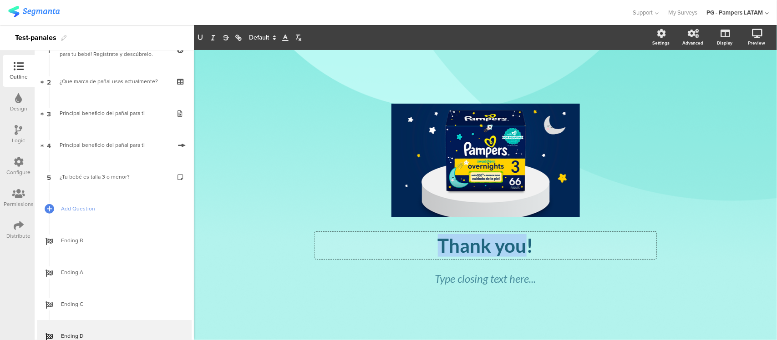
click at [442, 250] on p "Thank you!" at bounding box center [485, 245] width 337 height 23
click at [548, 251] on p "Overnights!" at bounding box center [485, 245] width 337 height 23
click at [516, 284] on div "Type closing text here..." at bounding box center [486, 278] width 278 height 21
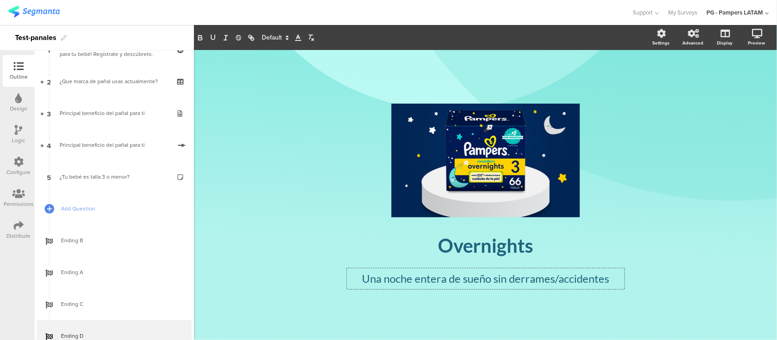
click at [729, 254] on div "/ Overnights Overnights Una noche entera de sueño sin derrames/accidentes Una n…" at bounding box center [485, 195] width 583 height 290
click at [619, 278] on div "Una noche entera de sueño sin derrames/accidentes Una noche entera de sueño sin…" at bounding box center [486, 278] width 278 height 21
click at [646, 276] on div "/ Overnights Overnights Una noche entera de sueño sin derrames/accidentes Una n…" at bounding box center [485, 195] width 364 height 211
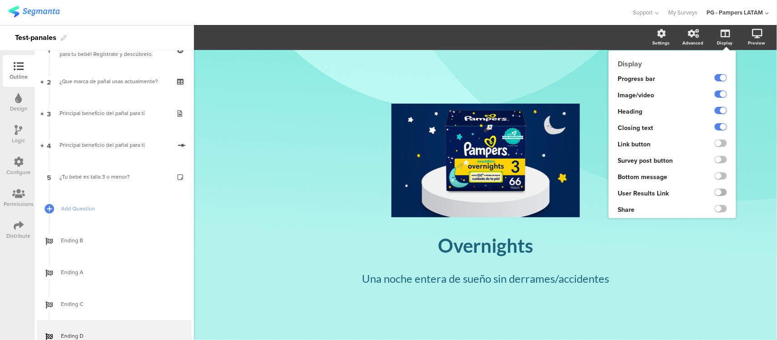
click at [719, 196] on label at bounding box center [720, 192] width 12 height 7
click at [0, 0] on input "checkbox" at bounding box center [0, 0] width 0 height 0
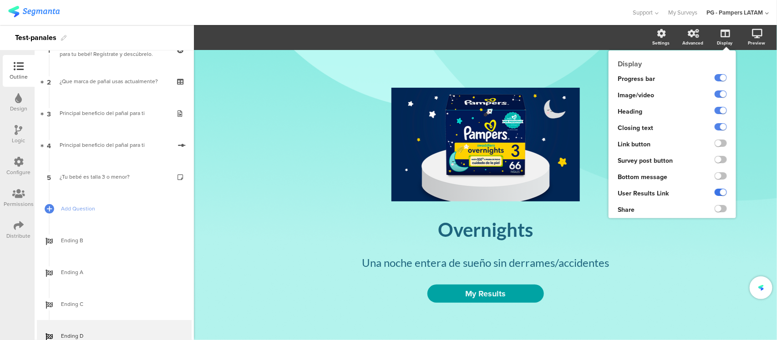
click at [719, 196] on label at bounding box center [720, 192] width 12 height 7
click at [0, 0] on input "checkbox" at bounding box center [0, 0] width 0 height 0
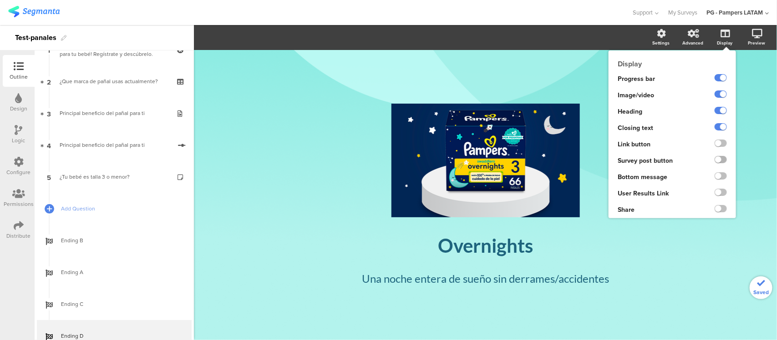
click at [724, 158] on label at bounding box center [720, 159] width 12 height 7
click at [0, 0] on input "checkbox" at bounding box center [0, 0] width 0 height 0
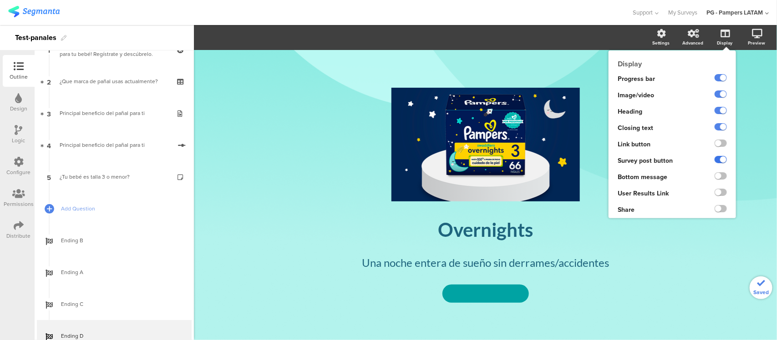
click at [724, 158] on label at bounding box center [720, 159] width 12 height 7
click at [0, 0] on input "checkbox" at bounding box center [0, 0] width 0 height 0
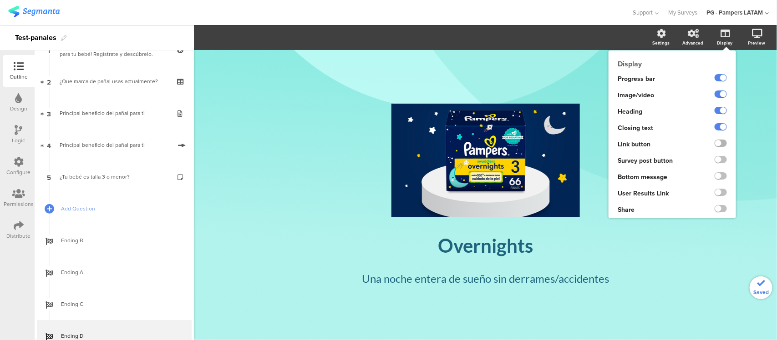
click at [722, 144] on label at bounding box center [720, 143] width 12 height 7
click at [0, 0] on input "checkbox" at bounding box center [0, 0] width 0 height 0
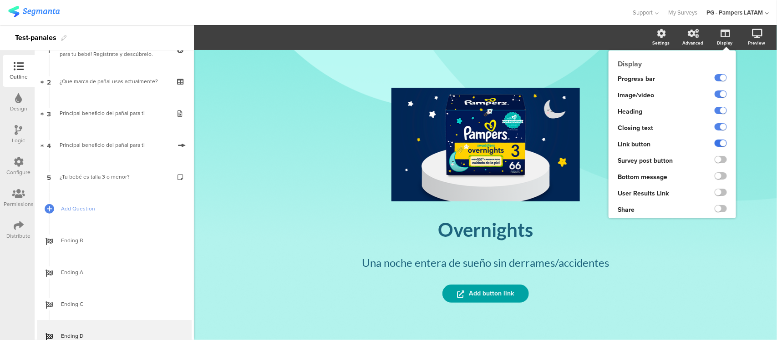
click at [722, 144] on label at bounding box center [720, 143] width 12 height 7
click at [0, 0] on input "checkbox" at bounding box center [0, 0] width 0 height 0
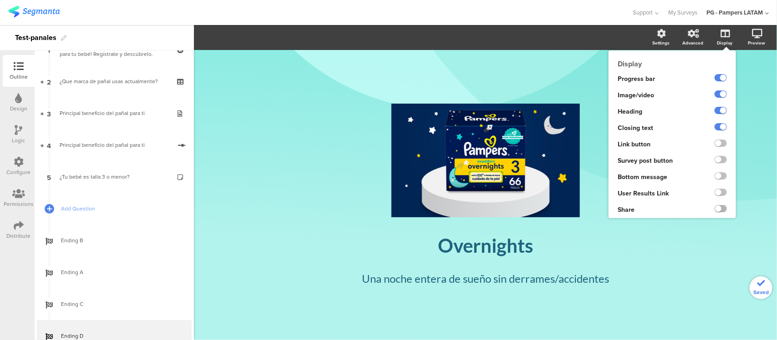
click at [717, 210] on label at bounding box center [720, 208] width 12 height 7
click at [0, 0] on input "checkbox" at bounding box center [0, 0] width 0 height 0
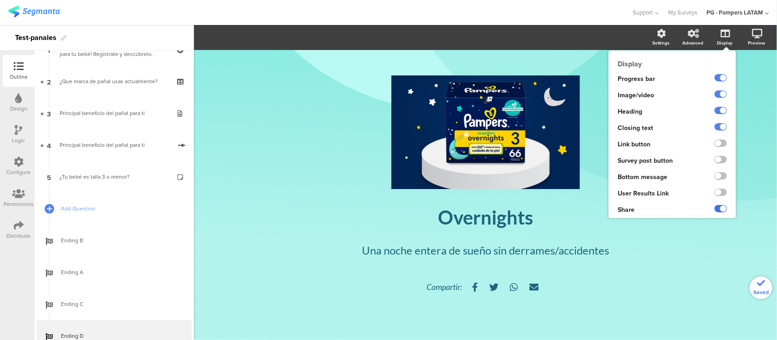
click at [717, 210] on label at bounding box center [720, 208] width 12 height 7
click at [0, 0] on input "checkbox" at bounding box center [0, 0] width 0 height 0
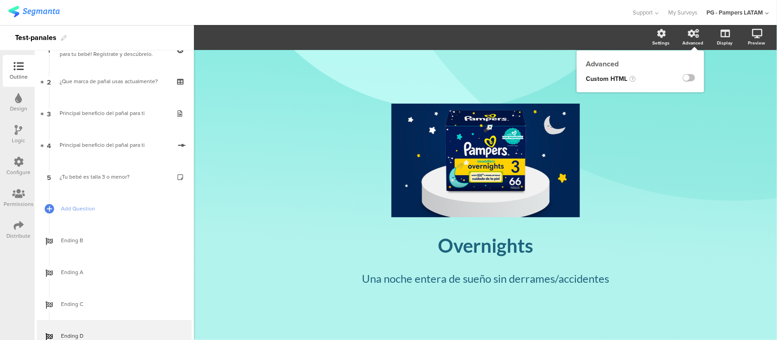
click at [706, 40] on div "Advanced" at bounding box center [697, 37] width 32 height 23
click at [690, 80] on label at bounding box center [688, 77] width 12 height 7
click at [0, 0] on input "checkbox" at bounding box center [0, 0] width 0 height 0
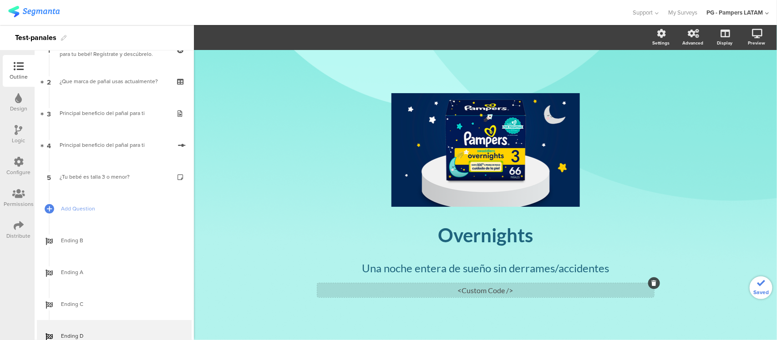
click at [507, 293] on div "<Custom Code />" at bounding box center [485, 290] width 337 height 14
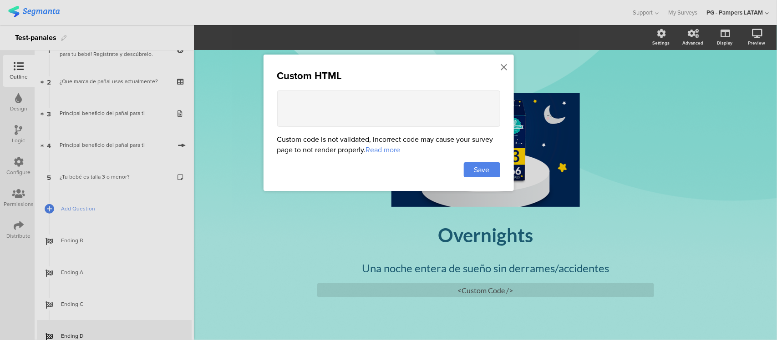
click at [392, 116] on textarea at bounding box center [388, 109] width 223 height 36
type textarea "<p>Holauijdajkadjkajwb uhakjdw </p>"
click at [490, 168] on div "Save" at bounding box center [482, 169] width 36 height 15
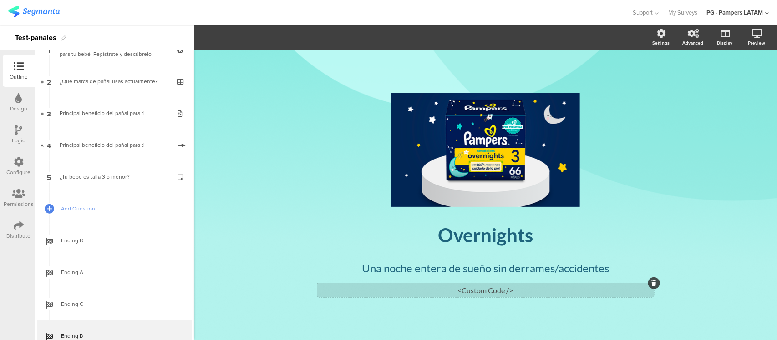
click at [531, 289] on div "<Custom Code />" at bounding box center [485, 290] width 337 height 14
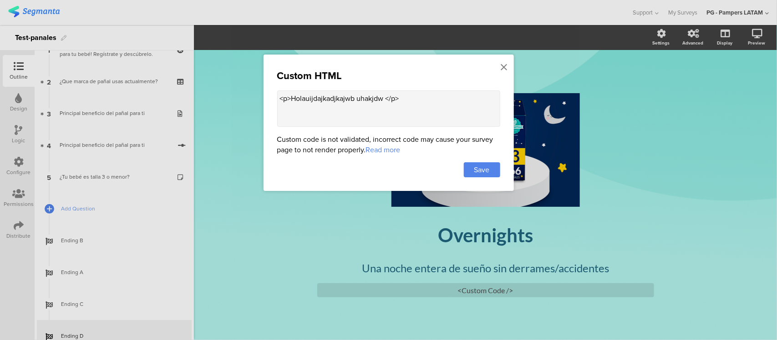
click at [381, 153] on link "Read more" at bounding box center [383, 150] width 35 height 10
click at [504, 61] on div at bounding box center [504, 67] width 8 height 17
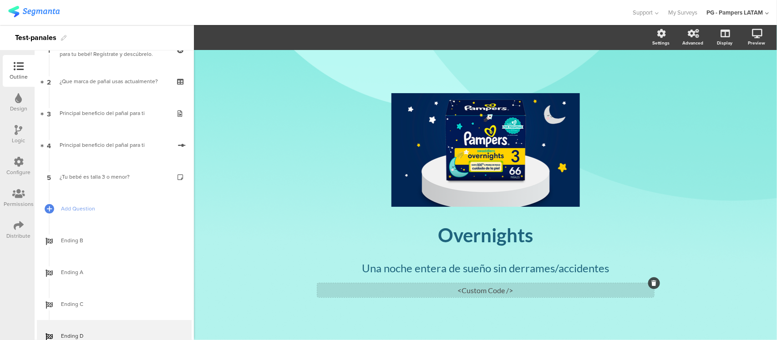
click at [520, 291] on div "<Custom Code />" at bounding box center [485, 290] width 337 height 14
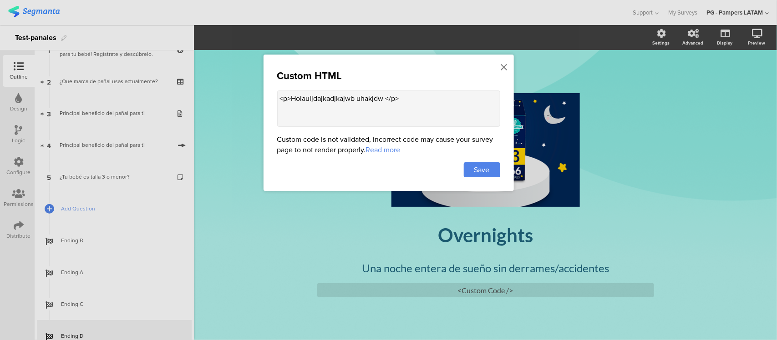
click at [646, 287] on div at bounding box center [388, 170] width 777 height 340
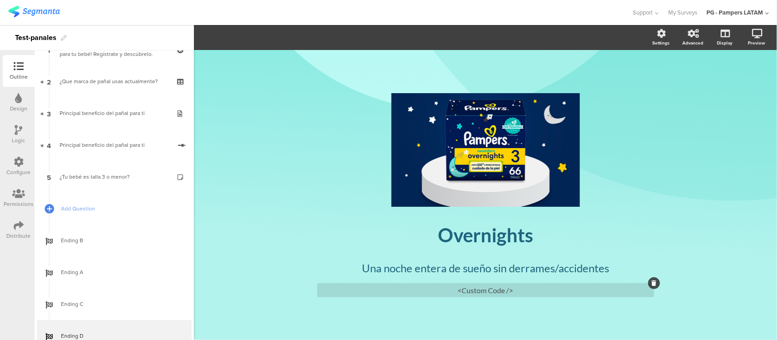
click at [655, 285] on icon at bounding box center [653, 283] width 5 height 5
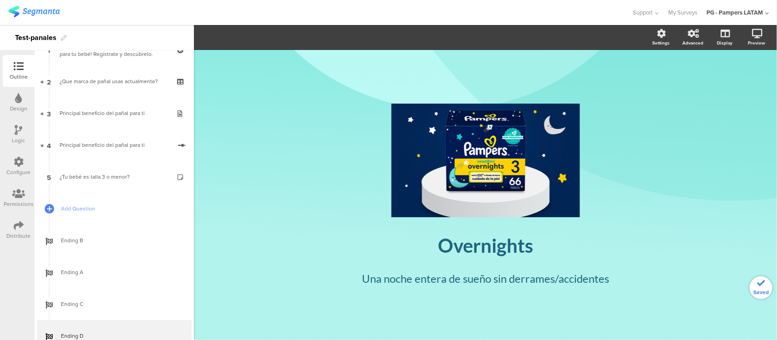
click at [660, 305] on div "/ Overnights Overnights Una noche entera de sueño sin derrames/accidentes Una n…" at bounding box center [485, 190] width 382 height 281
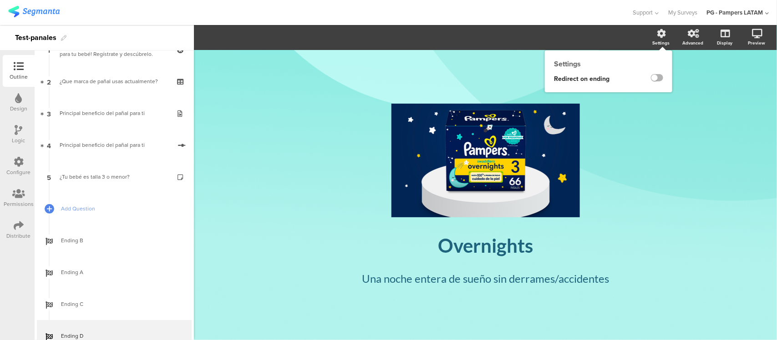
click at [656, 80] on label at bounding box center [657, 77] width 12 height 7
click at [0, 0] on input "checkbox" at bounding box center [0, 0] width 0 height 0
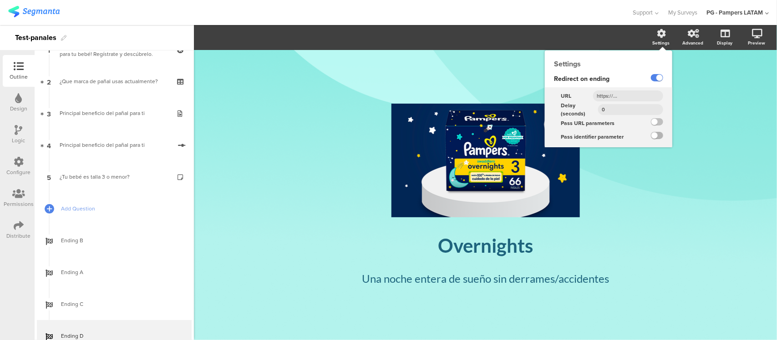
click at [654, 137] on label at bounding box center [657, 135] width 12 height 7
click at [0, 0] on input "checkbox" at bounding box center [0, 0] width 0 height 0
click at [654, 137] on label at bounding box center [657, 135] width 12 height 7
click at [0, 0] on input "checkbox" at bounding box center [0, 0] width 0 height 0
click at [656, 124] on label at bounding box center [657, 121] width 12 height 7
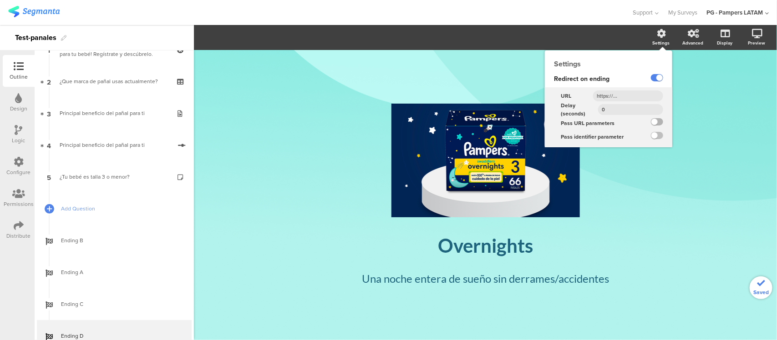
click at [0, 0] on input "checkbox" at bounding box center [0, 0] width 0 height 0
click at [664, 40] on div "Settings" at bounding box center [660, 43] width 17 height 7
click at [656, 123] on label at bounding box center [657, 121] width 12 height 7
click at [0, 0] on input "checkbox" at bounding box center [0, 0] width 0 height 0
click at [646, 110] on input "0" at bounding box center [630, 109] width 65 height 11
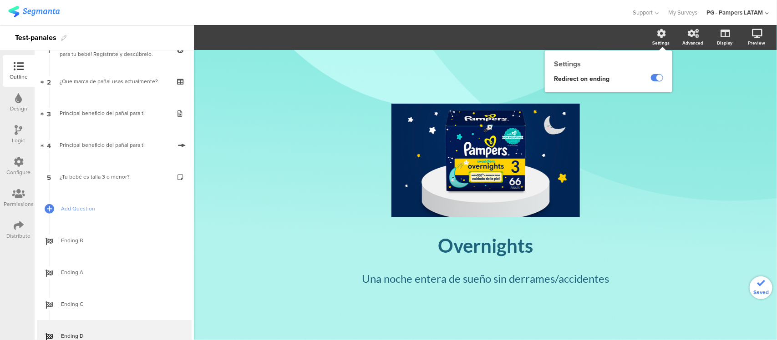
click at [662, 40] on div "Settings" at bounding box center [660, 43] width 17 height 7
click at [656, 80] on label at bounding box center [657, 77] width 12 height 7
click at [0, 0] on input "checkbox" at bounding box center [0, 0] width 0 height 0
click at [656, 80] on label at bounding box center [657, 77] width 12 height 7
click at [0, 0] on input "checkbox" at bounding box center [0, 0] width 0 height 0
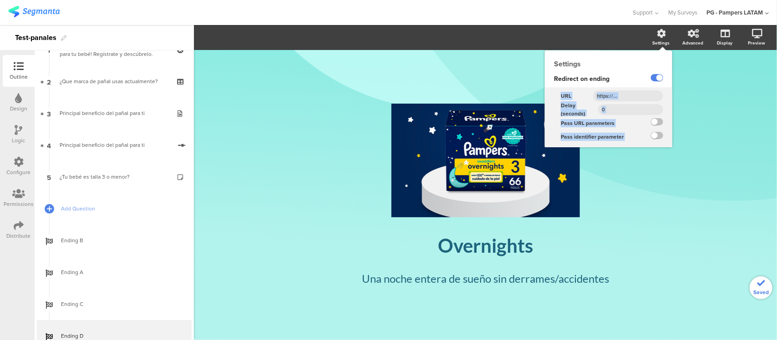
click at [620, 95] on input "text" at bounding box center [628, 96] width 70 height 11
click at [637, 95] on input "text" at bounding box center [628, 96] width 70 height 11
click at [652, 80] on label at bounding box center [657, 77] width 12 height 7
click at [0, 0] on input "checkbox" at bounding box center [0, 0] width 0 height 0
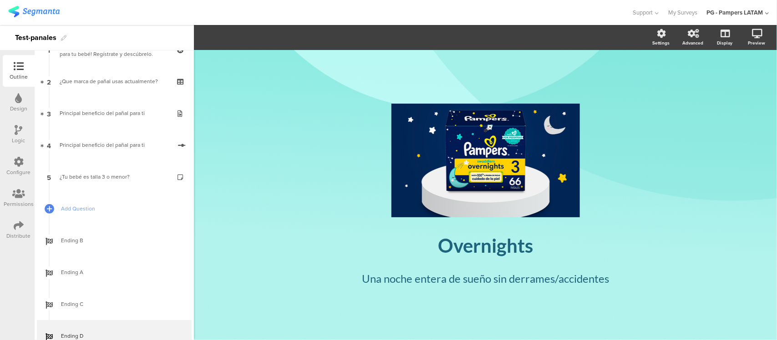
click at [687, 83] on div "/ Overnights Overnights Una noche entera de sueño sin derrames/accidentes Una n…" at bounding box center [485, 195] width 583 height 290
click at [607, 284] on div "Una noche entera de sueño sin derrames/accidentes Una noche entera de sueño sin…" at bounding box center [486, 278] width 278 height 21
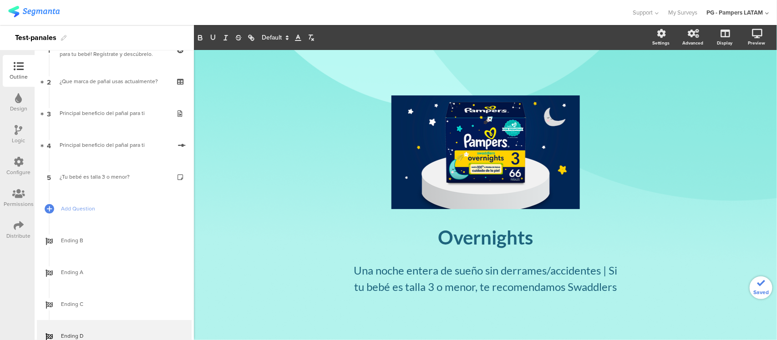
click at [669, 281] on div "/ Overnights Overnights Una noche entera de sueño sin derrames/accidentes | Si …" at bounding box center [485, 190] width 382 height 281
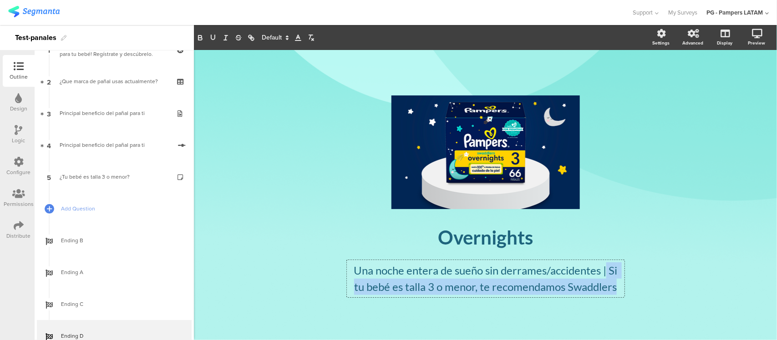
drag, startPoint x: 606, startPoint y: 270, endPoint x: 616, endPoint y: 287, distance: 20.0
click at [616, 287] on div "Una noche entera de sueño sin derrames/accidentes | Si tu bebé es talla 3 o men…" at bounding box center [486, 278] width 278 height 37
click at [224, 40] on line "button" at bounding box center [225, 40] width 3 height 0
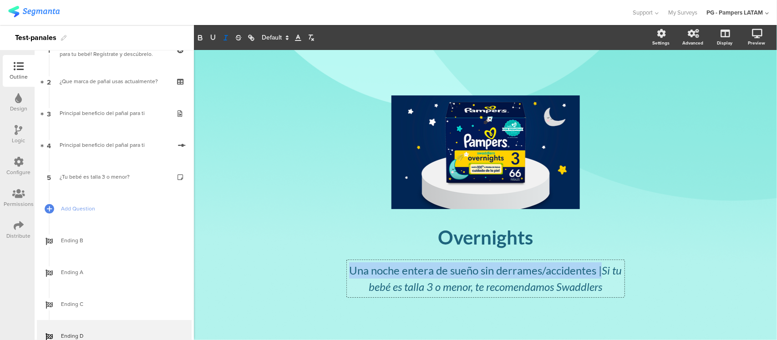
click at [608, 272] on em "Si tu bebé es talla 3 o menor, te recomendamos Swaddlers" at bounding box center [495, 279] width 255 height 30
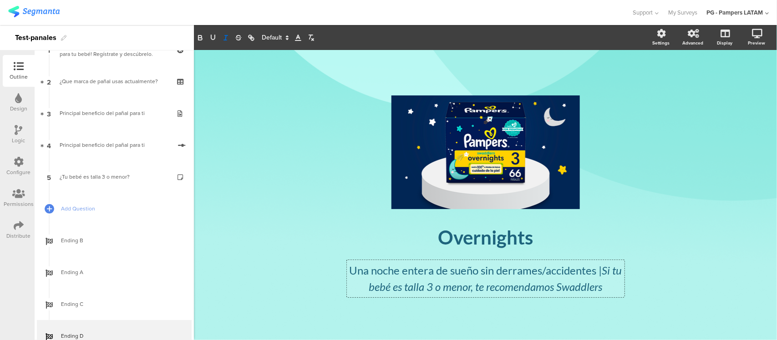
click at [603, 272] on p "Una noche entera de sueño sin derrames/accidentes | Si tu bebé es talla 3 o men…" at bounding box center [485, 278] width 273 height 33
click at [360, 288] on em "Si tu bebé es talla 3 o menor, te recomendamos Swaddlers" at bounding box center [487, 286] width 256 height 13
click at [674, 290] on div "/ Overnights Overnights Una noche entera de sueño sin derrames/accidentes Si tu…" at bounding box center [485, 190] width 382 height 281
click at [606, 269] on em "Si tu bebé es talla 3 o menor, te recomendamos Swaddlers" at bounding box center [493, 279] width 250 height 30
click at [597, 271] on p "Una noche entera de sueño sin derrames/accidentes Si tu bebé es talla 3 o menor…" at bounding box center [485, 278] width 273 height 33
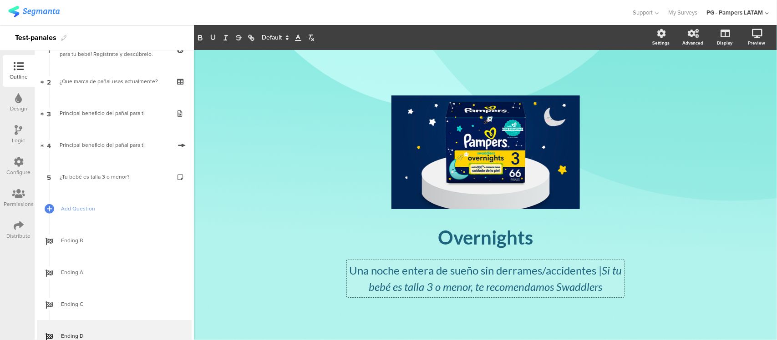
click at [603, 273] on p "Una noche entera de sueño sin derrames/accidentes | Si tu bebé es talla 3 o men…" at bounding box center [485, 278] width 273 height 33
drag, startPoint x: 611, startPoint y: 271, endPoint x: 611, endPoint y: 288, distance: 16.8
click at [611, 288] on p "Una noche entera de sueño sin derrames/accidentes | Si tu bebé es talla 3 o men…" at bounding box center [485, 278] width 273 height 33
click at [202, 36] on icon "button" at bounding box center [199, 36] width 3 height 2
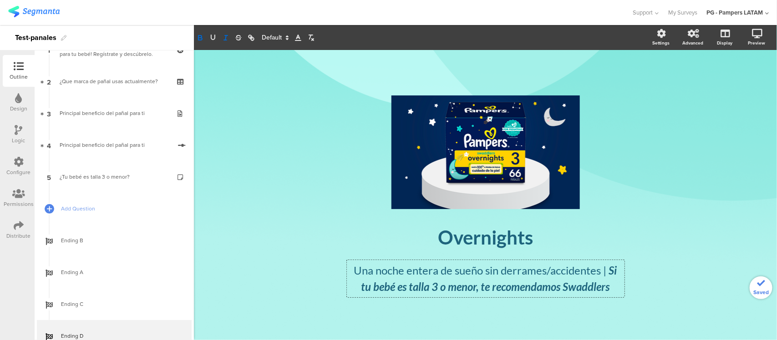
click at [667, 262] on div "/ Overnights Overnights Una noche entera de sueño sin derrames/accidentes | Si …" at bounding box center [485, 190] width 382 height 281
click at [611, 269] on p "Una noche entera de sueño sin derrames/accidentes | Si tu bebé es talla 3 o men…" at bounding box center [485, 278] width 273 height 33
click at [608, 272] on em "Si tu bebé es talla 3 o menor, te recomendamos Swaddlers" at bounding box center [490, 279] width 258 height 30
click at [601, 272] on p "Una noche entera de sueño sin derrames/accidentes | Si tu bebé es talla 3 o men…" at bounding box center [485, 278] width 273 height 33
click at [610, 269] on em at bounding box center [610, 270] width 2 height 13
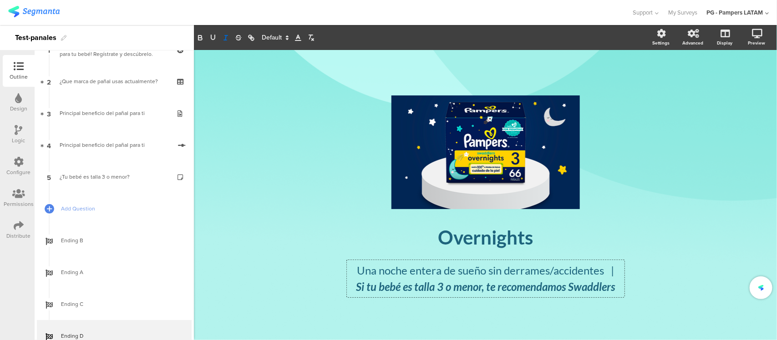
click at [658, 275] on div "/ Overnights Overnights Una noche entera de sueño sin derrames/accidentes | Si …" at bounding box center [485, 195] width 364 height 227
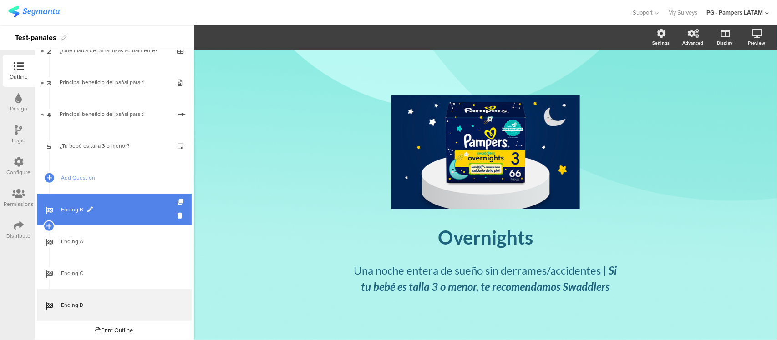
scroll to position [85, 0]
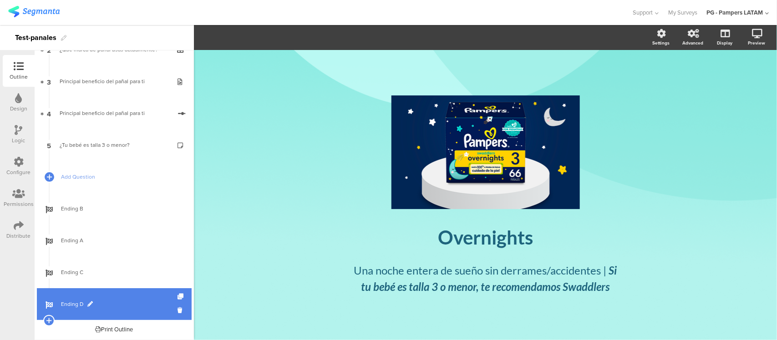
click at [123, 293] on link "Ending D" at bounding box center [114, 304] width 155 height 32
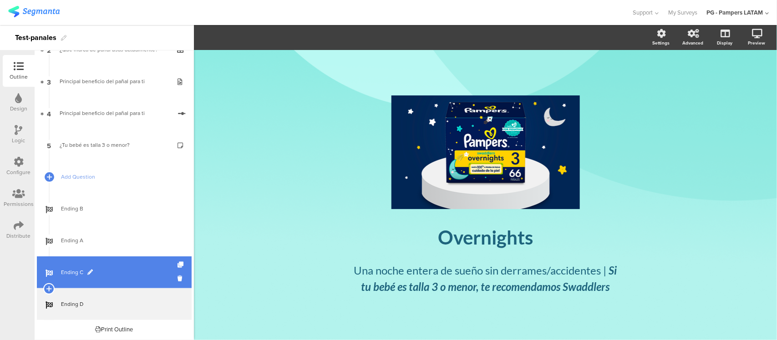
click at [123, 275] on span "Ending C" at bounding box center [119, 272] width 116 height 9
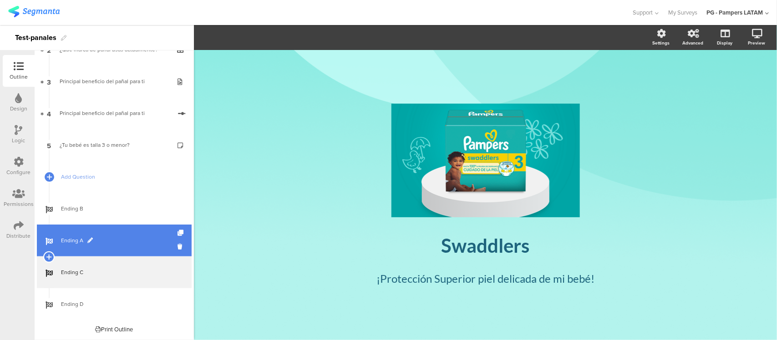
click at [126, 252] on link "Ending A" at bounding box center [114, 241] width 155 height 32
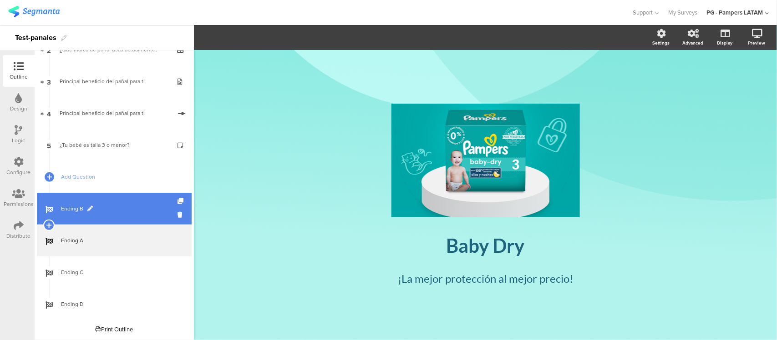
click at [125, 216] on link "Ending B" at bounding box center [114, 209] width 155 height 32
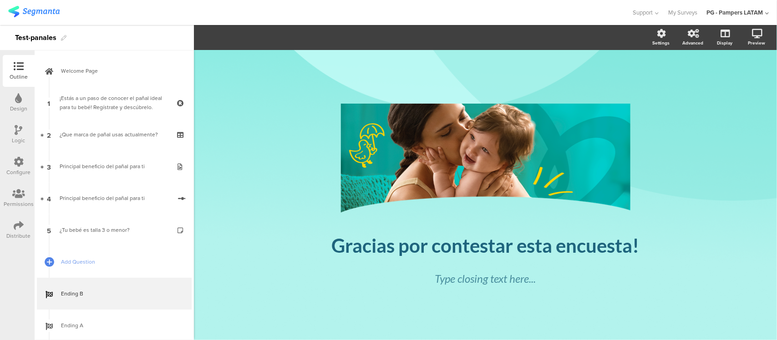
click at [24, 138] on div "Logic" at bounding box center [18, 140] width 13 height 8
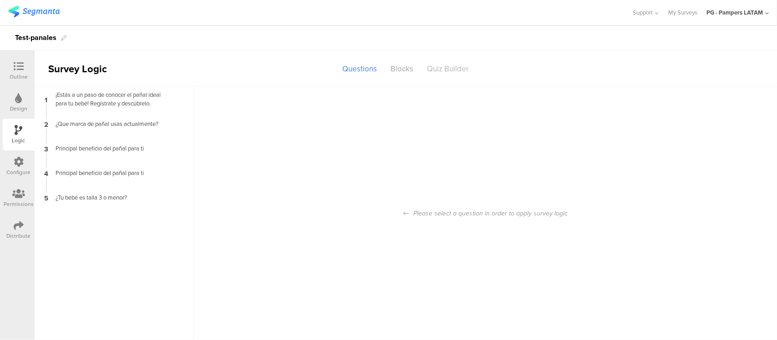
click at [452, 70] on div "Quiz Builder" at bounding box center [448, 69] width 56 height 16
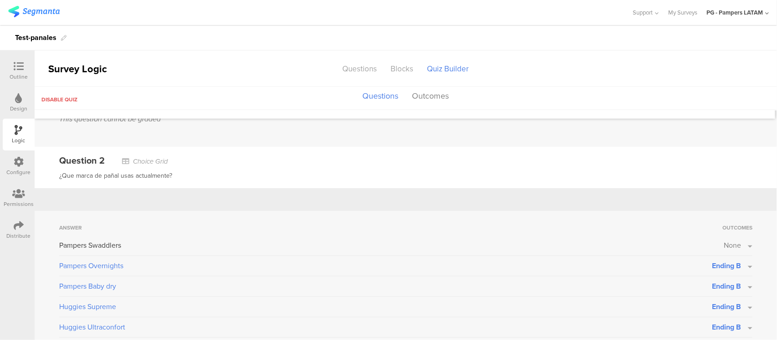
scroll to position [284, 0]
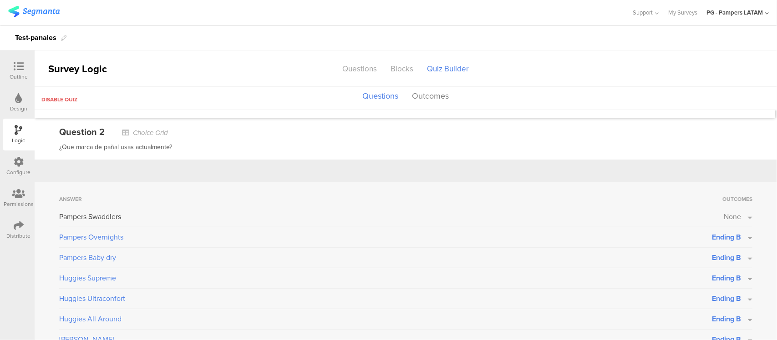
click at [722, 239] on span "Ending B" at bounding box center [726, 237] width 29 height 10
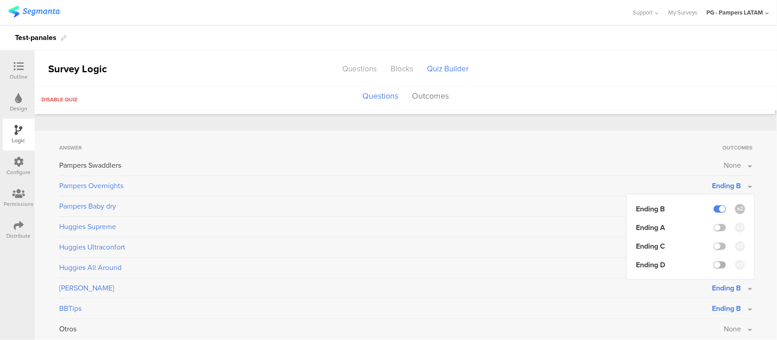
scroll to position [341, 0]
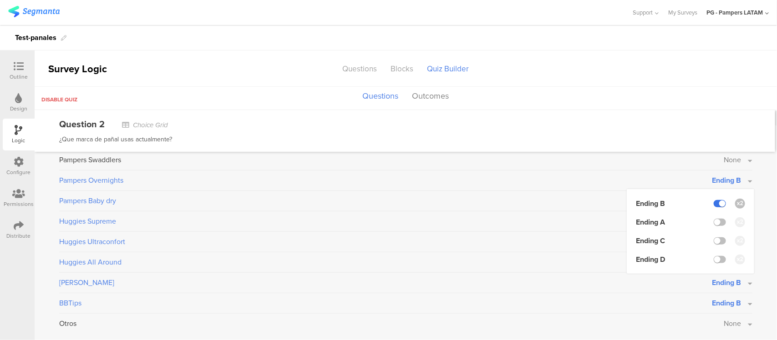
click at [715, 203] on label at bounding box center [719, 203] width 12 height 7
click at [0, 0] on input "checkbox" at bounding box center [0, 0] width 0 height 0
click at [755, 179] on div "Answer Outcomes Pampers Swaddlers None Pampers Overnights None Ending B Ending …" at bounding box center [406, 233] width 742 height 215
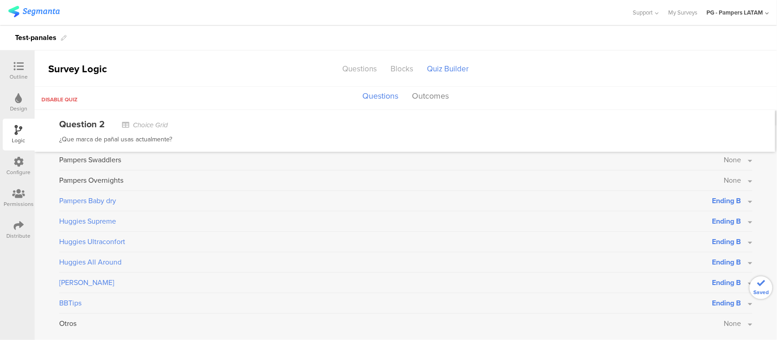
click at [724, 198] on span "Ending B" at bounding box center [726, 201] width 29 height 10
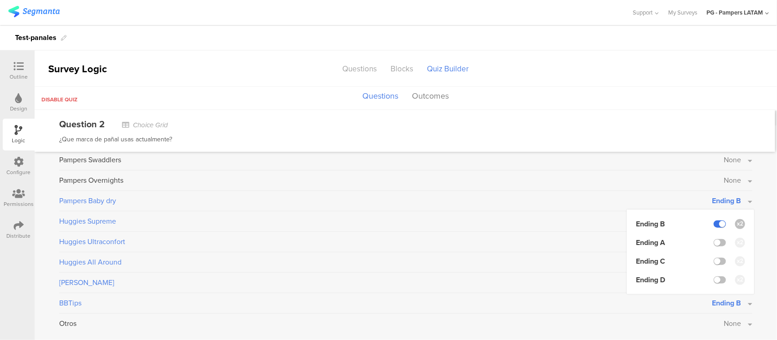
click at [713, 221] on label at bounding box center [719, 224] width 12 height 7
click at [0, 0] on input "checkbox" at bounding box center [0, 0] width 0 height 0
click at [760, 210] on div "Answer Outcomes Pampers Swaddlers None Pampers Overnights None Pampers Baby dry…" at bounding box center [406, 233] width 742 height 215
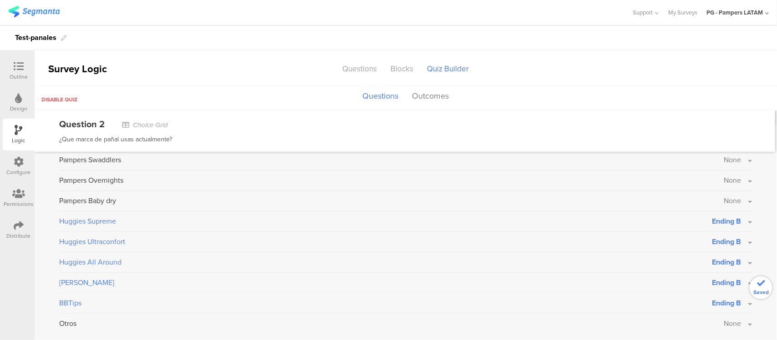
click at [733, 219] on button "Ending B" at bounding box center [732, 221] width 40 height 10
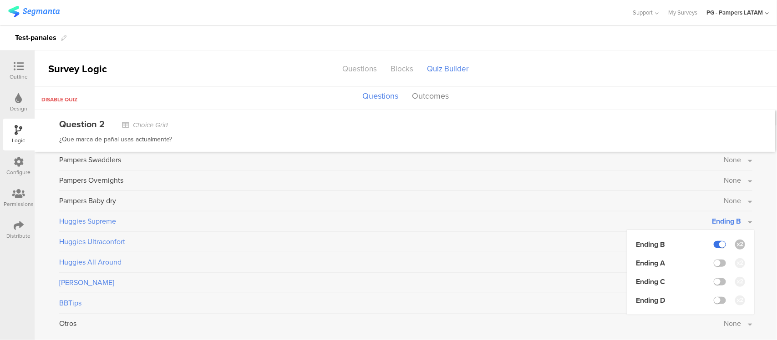
click at [713, 242] on label at bounding box center [719, 244] width 12 height 7
click at [0, 0] on input "checkbox" at bounding box center [0, 0] width 0 height 0
click at [752, 244] on div "Answer Outcomes Pampers Swaddlers None Pampers Overnights None Pampers Baby dry…" at bounding box center [406, 233] width 742 height 215
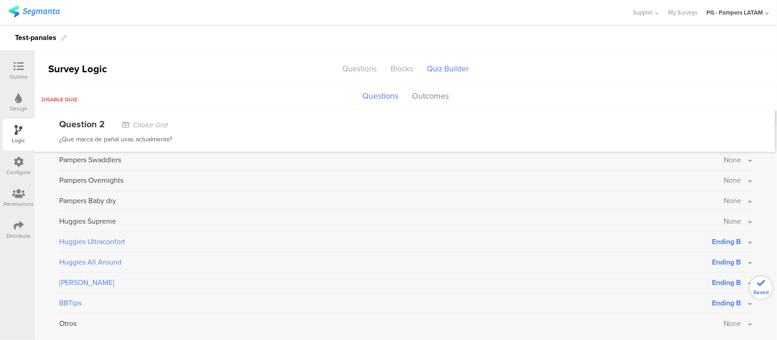
click at [738, 240] on button "Ending B" at bounding box center [732, 242] width 40 height 10
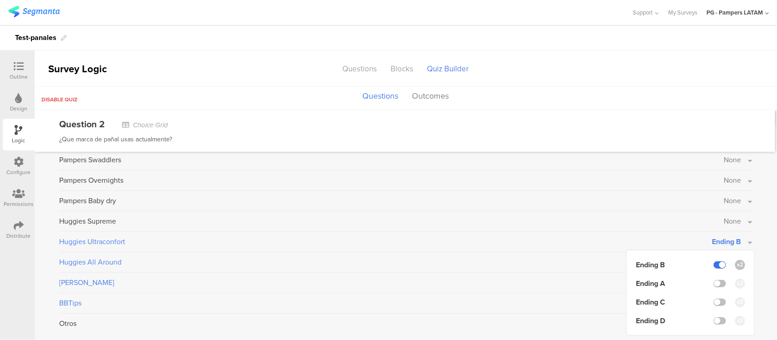
click at [713, 263] on label at bounding box center [719, 265] width 12 height 7
click at [0, 0] on input "checkbox" at bounding box center [0, 0] width 0 height 0
click at [749, 249] on div "Answer Outcomes Pampers Swaddlers None Pampers Overnights None Pampers Baby dry…" at bounding box center [406, 233] width 742 height 215
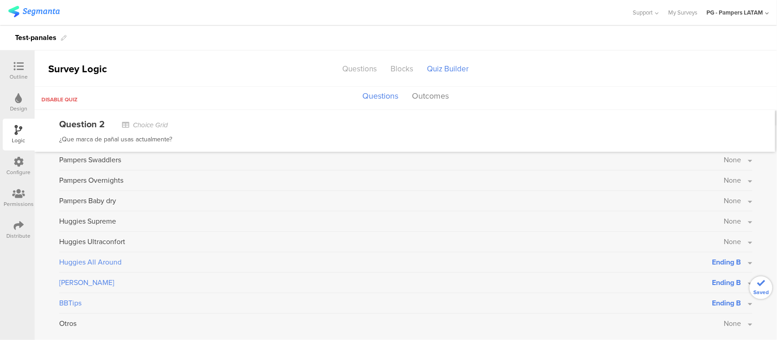
click at [728, 263] on span "Ending B" at bounding box center [726, 262] width 29 height 10
click at [713, 282] on label at bounding box center [719, 285] width 12 height 7
click at [0, 0] on input "checkbox" at bounding box center [0, 0] width 0 height 0
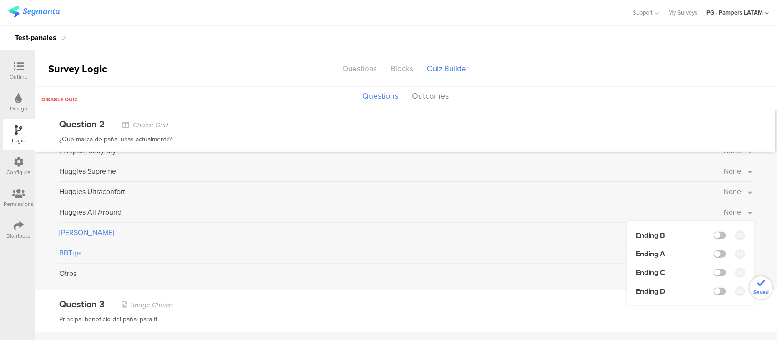
scroll to position [398, 0]
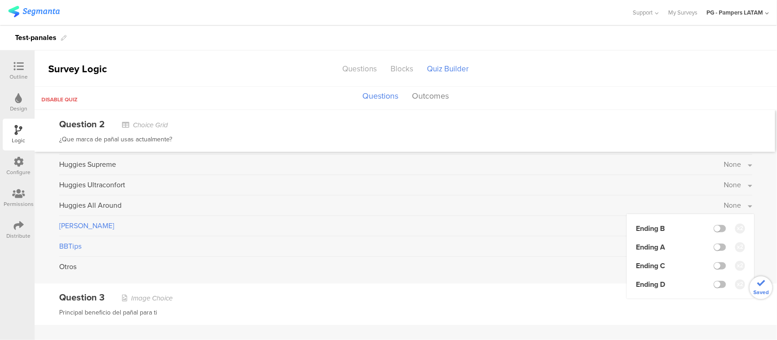
click at [754, 235] on div "Answer Outcomes Pampers Swaddlers None Pampers Overnights None Pampers Baby dry…" at bounding box center [406, 176] width 742 height 215
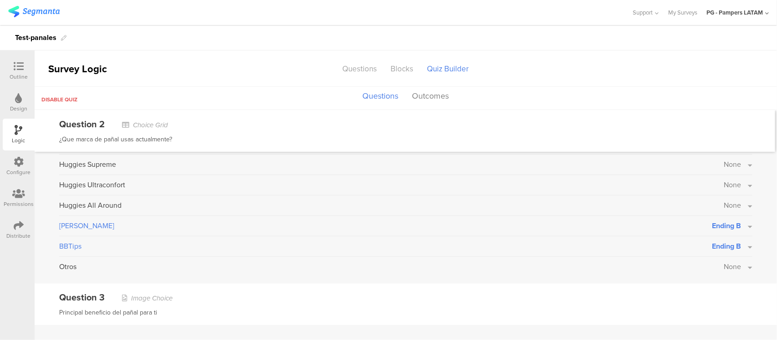
click at [733, 228] on button "Ending B" at bounding box center [732, 226] width 40 height 10
click at [713, 250] on label at bounding box center [719, 249] width 12 height 7
click at [0, 0] on input "checkbox" at bounding box center [0, 0] width 0 height 0
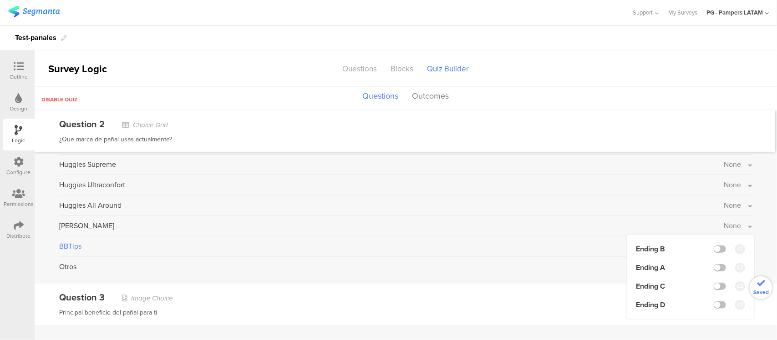
click at [749, 226] on div "Answer Outcomes Pampers Swaddlers None Pampers Overnights None Pampers Baby dry…" at bounding box center [406, 176] width 742 height 215
click at [733, 248] on button "Ending B" at bounding box center [732, 246] width 40 height 10
click at [713, 267] on label at bounding box center [719, 269] width 12 height 7
click at [0, 0] on input "checkbox" at bounding box center [0, 0] width 0 height 0
click at [754, 242] on div "Answer Outcomes Pampers Swaddlers None Pampers Overnights None Pampers Baby dry…" at bounding box center [406, 176] width 742 height 215
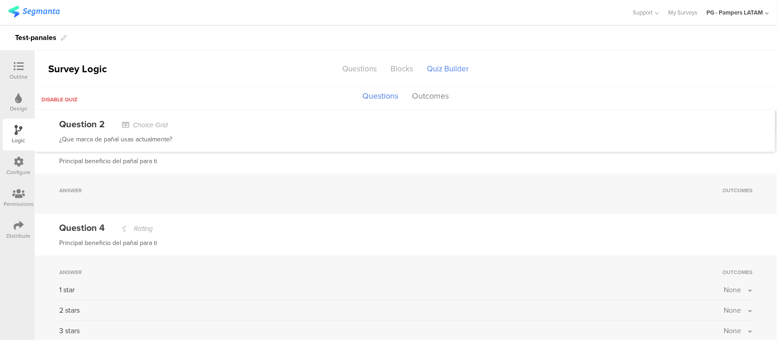
scroll to position [512, 0]
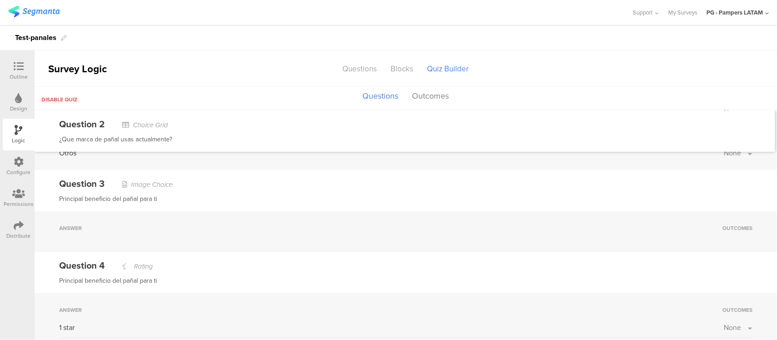
click at [631, 203] on div "Principal beneficio del pañal para ti" at bounding box center [405, 199] width 693 height 11
click at [671, 196] on div "Principal beneficio del pañal para ti" at bounding box center [405, 199] width 693 height 11
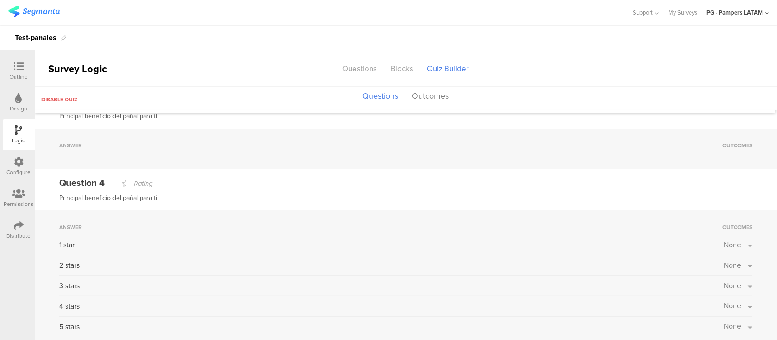
scroll to position [596, 0]
click at [723, 238] on span "None" at bounding box center [731, 243] width 17 height 10
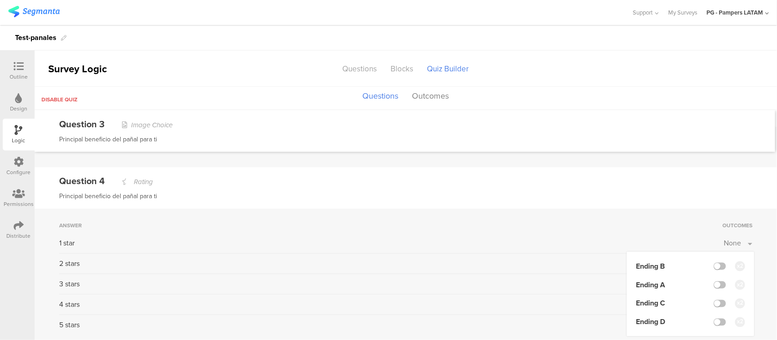
click at [611, 210] on div "Answer Outcomes 1 star None Ending B Ending A Ending C Ending D 2 stars None 3 …" at bounding box center [406, 275] width 742 height 133
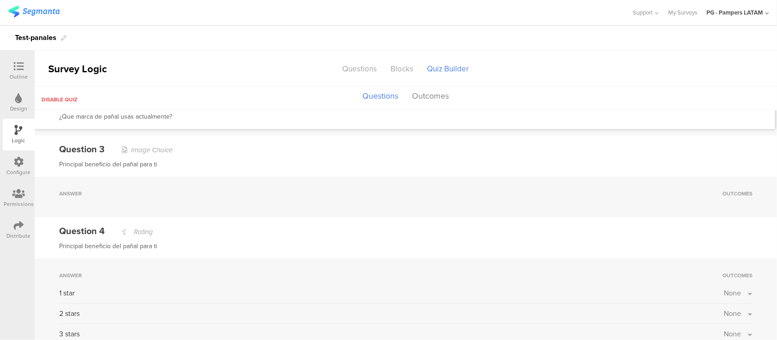
scroll to position [540, 0]
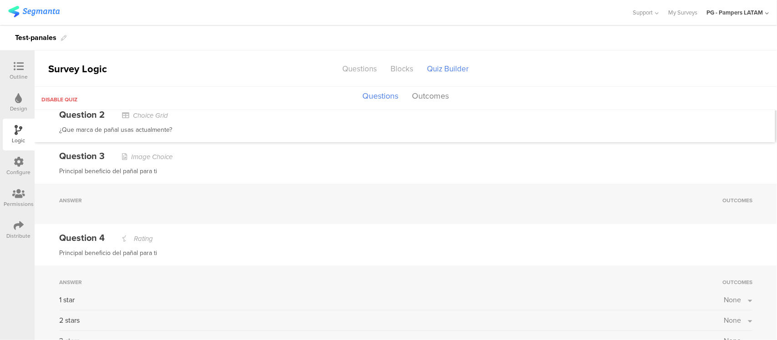
click at [707, 239] on div "Question 4 Rating" at bounding box center [405, 238] width 693 height 14
click at [366, 66] on div "Questions" at bounding box center [360, 69] width 48 height 16
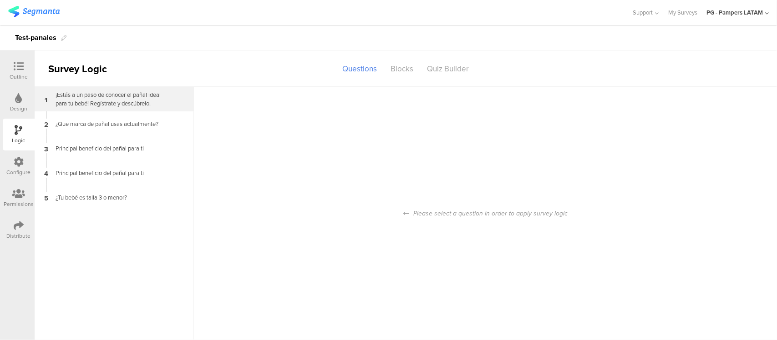
click at [86, 108] on div "1 ¡Estás a un paso de conocer el pañal ideal para tu bebé! Regístrate y descúbr…" at bounding box center [114, 99] width 159 height 25
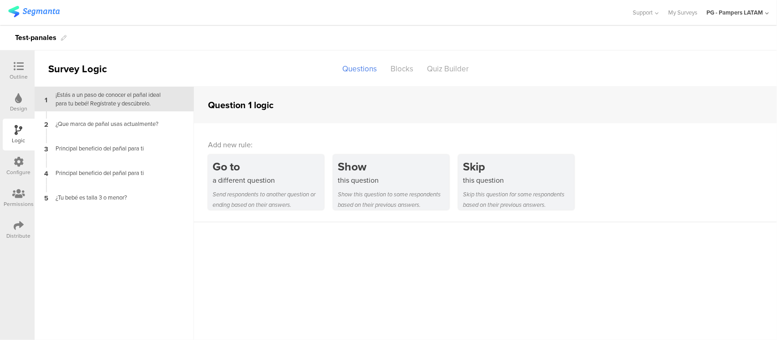
click at [19, 76] on div "Outline" at bounding box center [19, 77] width 18 height 8
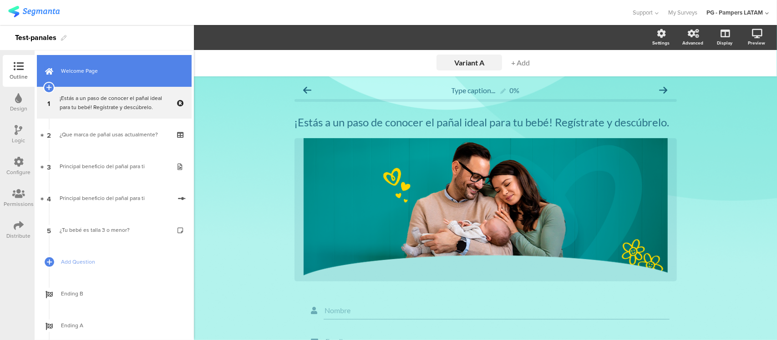
click at [80, 73] on span "Welcome Page" at bounding box center [119, 70] width 116 height 9
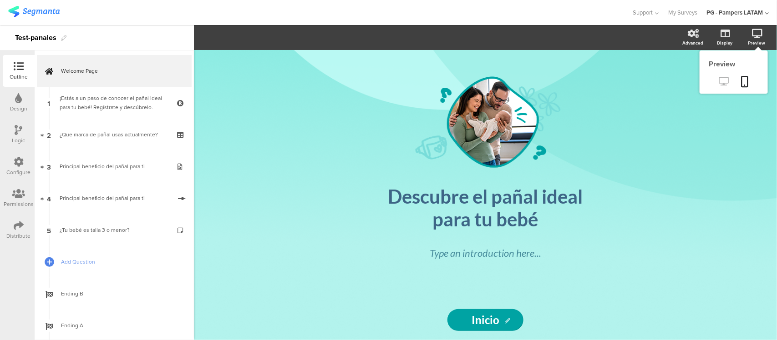
click at [720, 83] on icon at bounding box center [724, 81] width 10 height 9
click at [23, 123] on div "Logic" at bounding box center [19, 135] width 32 height 32
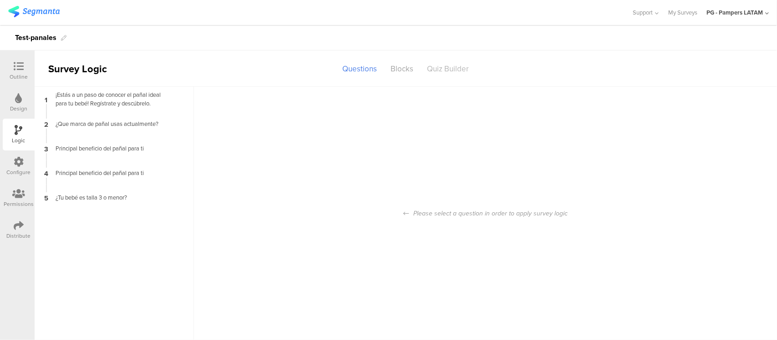
click at [447, 67] on div "Quiz Builder" at bounding box center [448, 69] width 56 height 16
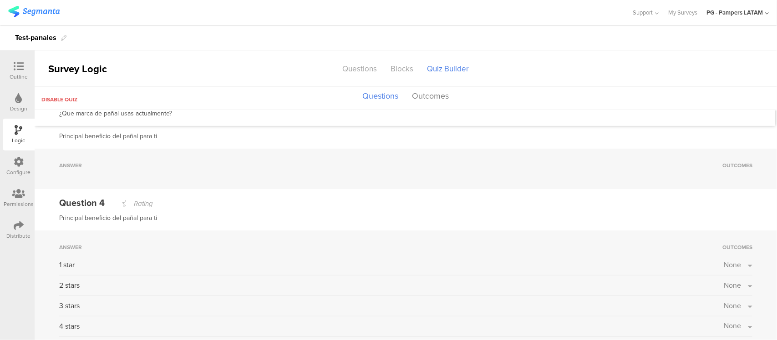
scroll to position [596, 0]
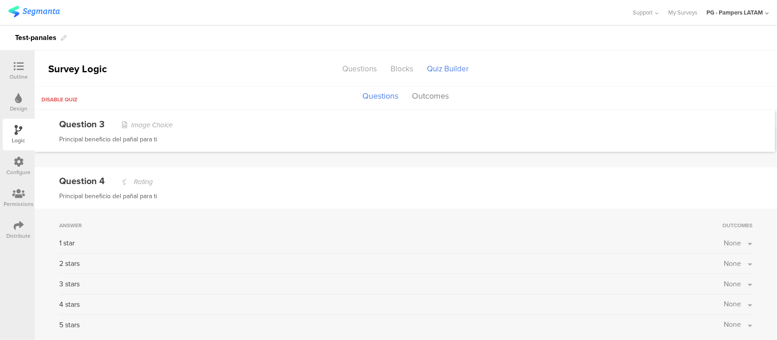
click at [723, 238] on span "None" at bounding box center [731, 243] width 17 height 10
click at [677, 141] on div "Principal beneficio del pañal para ti" at bounding box center [404, 139] width 691 height 11
click at [347, 67] on div "Questions" at bounding box center [360, 69] width 48 height 16
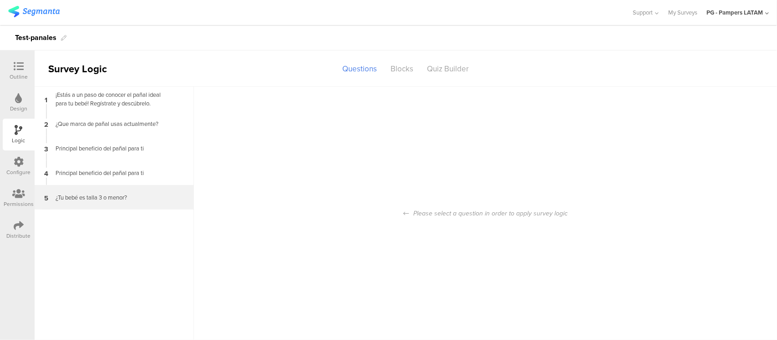
click at [105, 194] on div "¿Tu bebé es talla 3 o menor?" at bounding box center [107, 197] width 114 height 9
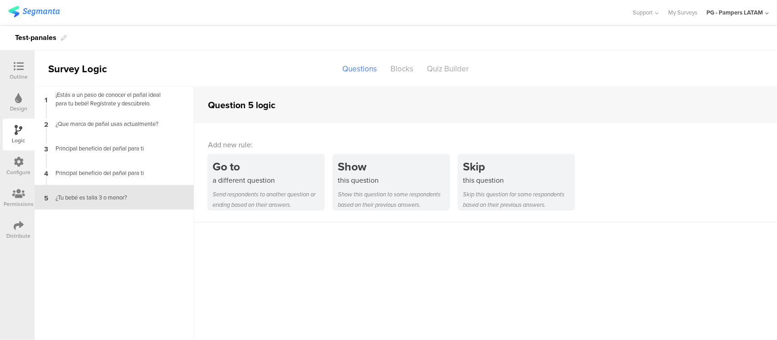
click at [26, 64] on div at bounding box center [19, 66] width 18 height 11
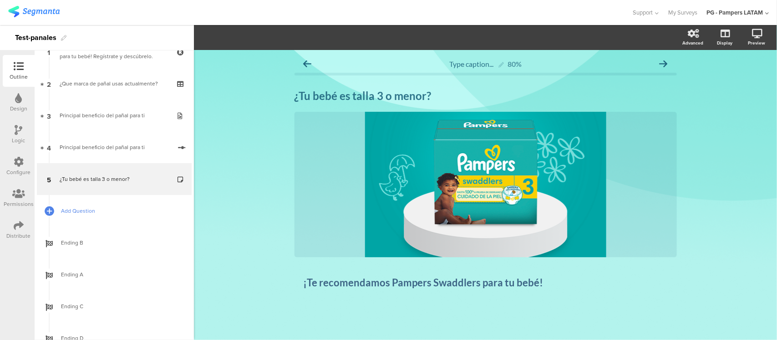
scroll to position [85, 0]
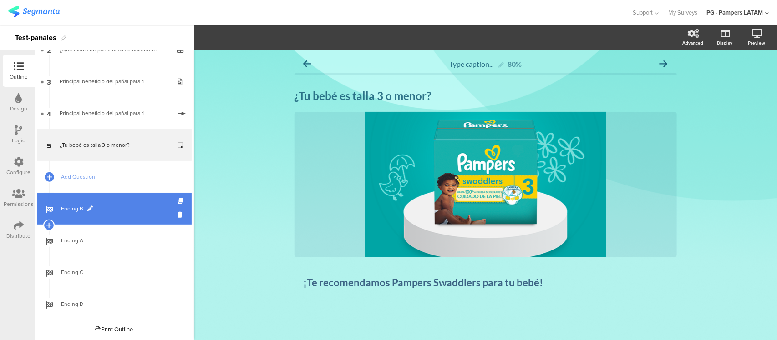
click at [95, 201] on link "Ending B" at bounding box center [114, 209] width 155 height 32
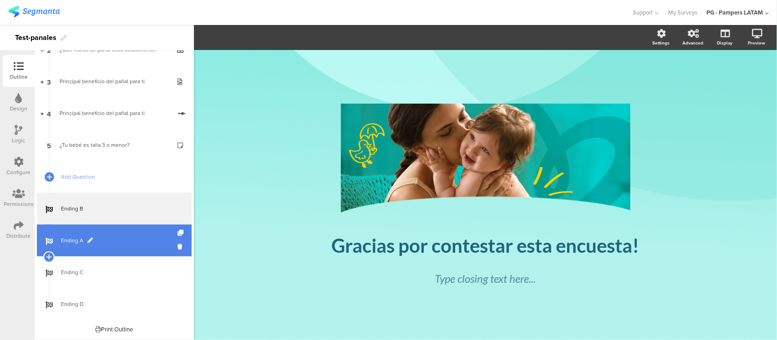
click at [118, 240] on span "Ending A" at bounding box center [119, 240] width 116 height 9
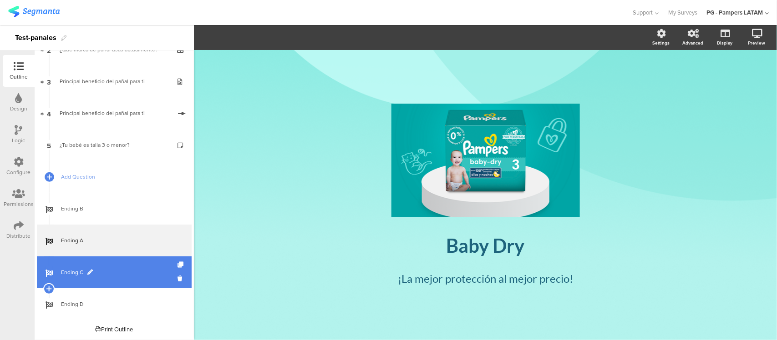
click at [110, 271] on span "Ending C" at bounding box center [119, 272] width 116 height 9
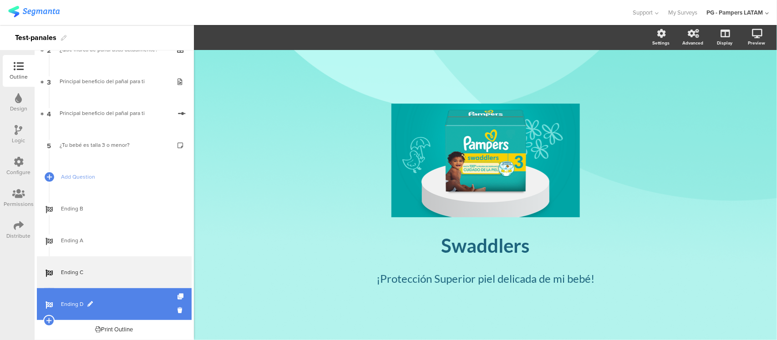
click at [112, 305] on span "Ending D" at bounding box center [119, 304] width 116 height 9
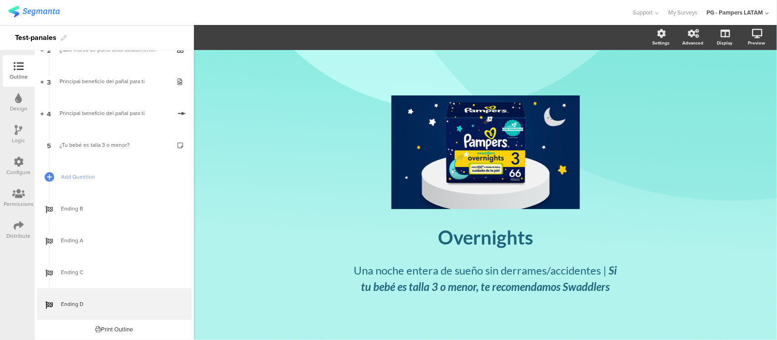
click at [15, 137] on div "Logic" at bounding box center [18, 140] width 13 height 8
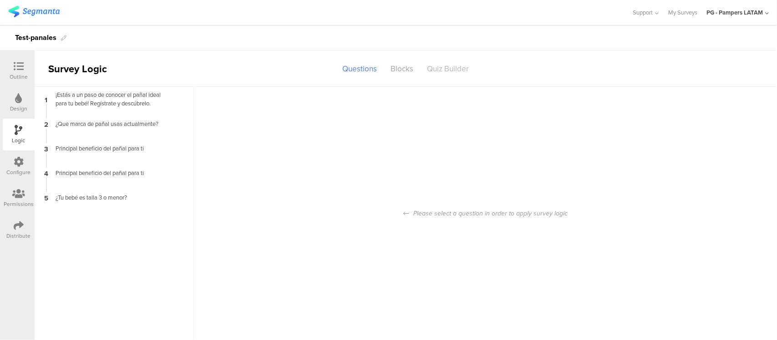
click at [439, 65] on div "Quiz Builder" at bounding box center [448, 69] width 56 height 16
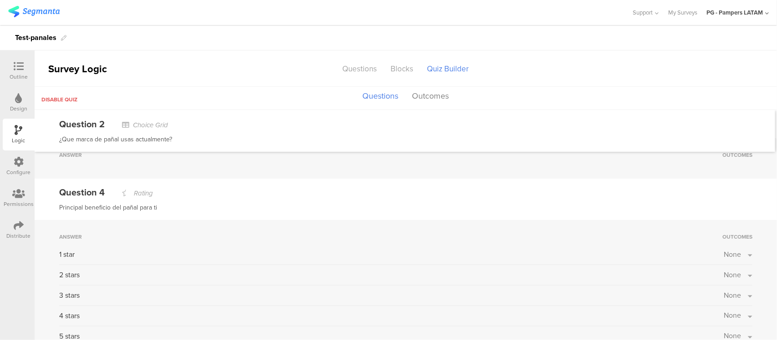
scroll to position [596, 0]
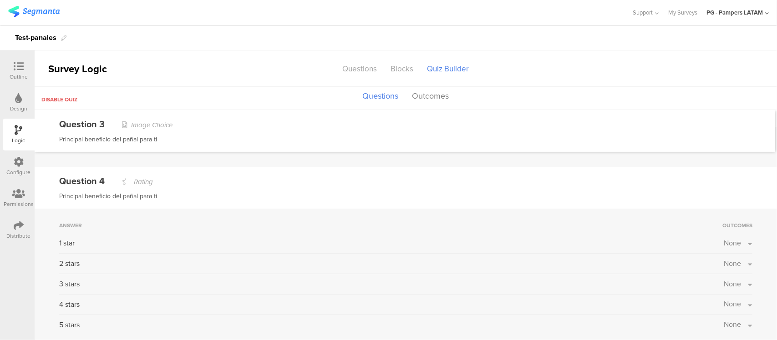
click at [724, 240] on span "None" at bounding box center [731, 243] width 17 height 10
click at [713, 306] on label at bounding box center [719, 303] width 12 height 7
click at [0, 0] on input "checkbox" at bounding box center [0, 0] width 0 height 0
click at [748, 266] on div "Answer Outcomes 1 star Ending C Ending B Ending A Ending C Ending D 2 stars Non…" at bounding box center [406, 275] width 742 height 133
click at [727, 262] on span "None" at bounding box center [731, 263] width 17 height 10
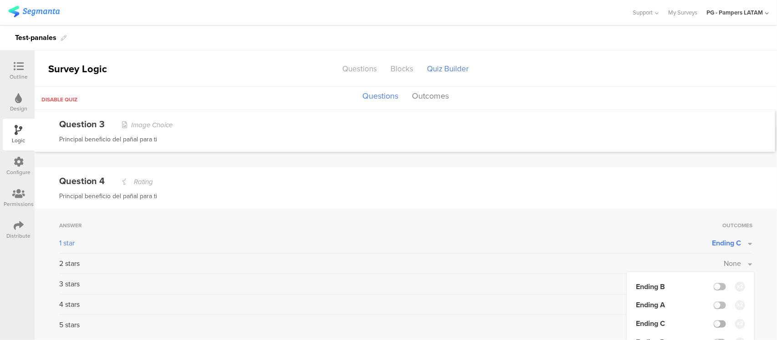
click at [713, 321] on label at bounding box center [719, 324] width 12 height 7
click at [0, 0] on input "checkbox" at bounding box center [0, 0] width 0 height 0
click at [753, 260] on div "Answer Outcomes 1 star Ending C 2 stars Ending C Ending B Ending A Ending C End…" at bounding box center [406, 275] width 742 height 133
click at [723, 279] on span "None" at bounding box center [731, 284] width 17 height 10
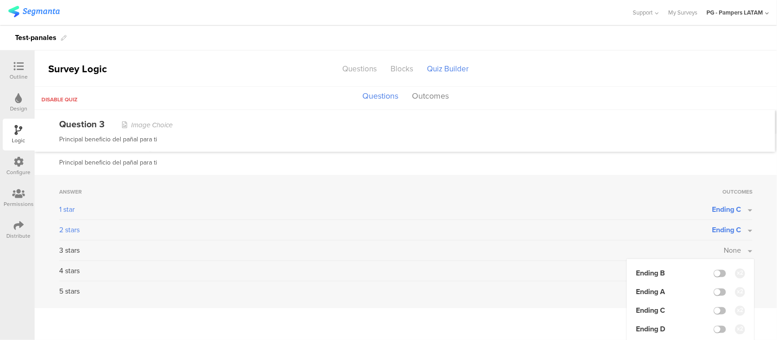
scroll to position [633, 0]
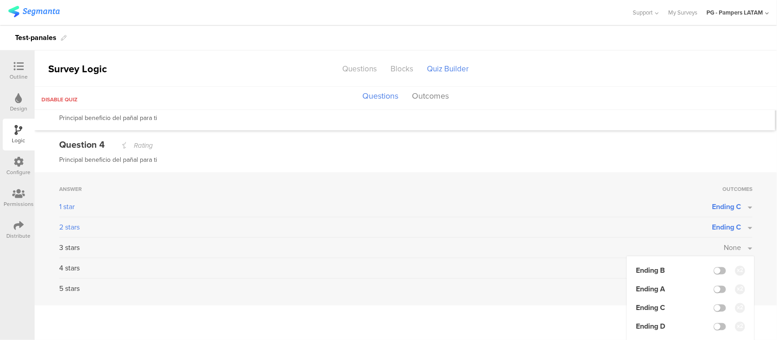
click at [723, 203] on span "Ending C" at bounding box center [726, 207] width 29 height 10
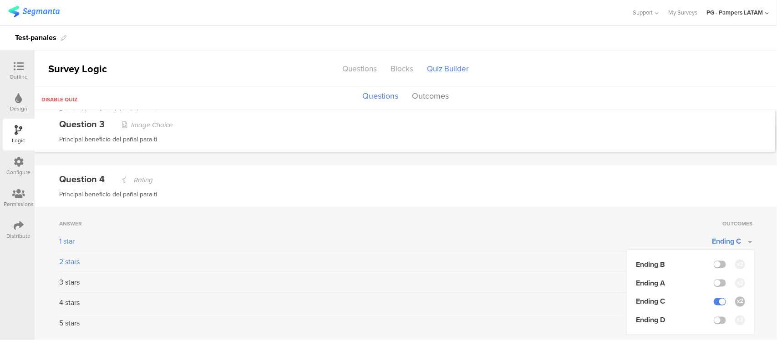
scroll to position [596, 0]
click at [713, 283] on label at bounding box center [719, 285] width 12 height 7
click at [0, 0] on input "checkbox" at bounding box center [0, 0] width 0 height 0
click at [713, 300] on label at bounding box center [719, 303] width 12 height 7
click at [0, 0] on input "checkbox" at bounding box center [0, 0] width 0 height 0
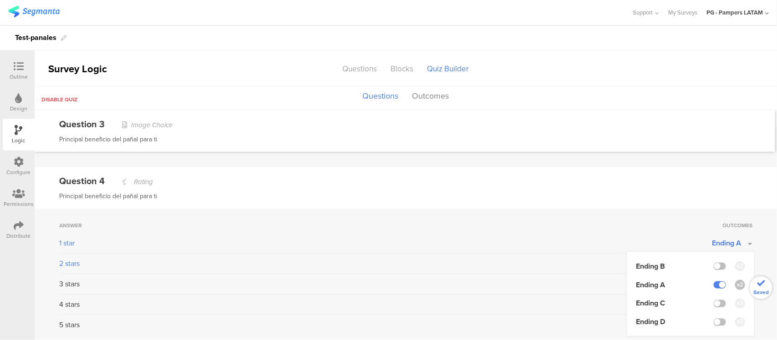
click at [746, 237] on div "Answer Outcomes 1 star Ending A Ending B Ending A Ending C Ending D 2 stars End…" at bounding box center [406, 275] width 742 height 133
click at [741, 259] on button "Ending C" at bounding box center [732, 263] width 40 height 10
click at [713, 303] on label at bounding box center [719, 305] width 12 height 7
click at [0, 0] on input "checkbox" at bounding box center [0, 0] width 0 height 0
click at [713, 323] on label at bounding box center [719, 324] width 12 height 7
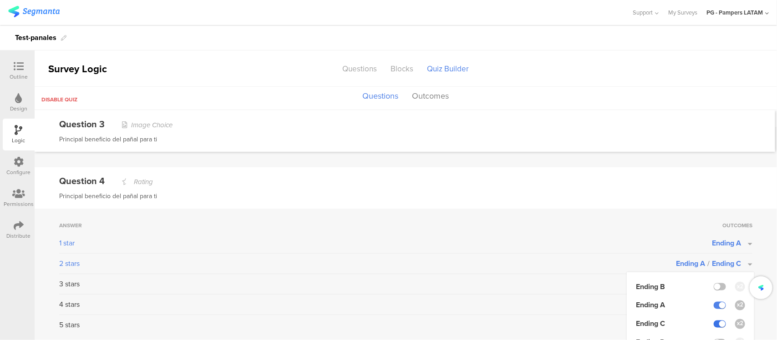
click at [0, 0] on input "checkbox" at bounding box center [0, 0] width 0 height 0
click at [760, 241] on div "Answer Outcomes 1 star Ending A 2 stars Ending A Ending B Ending A Ending C End…" at bounding box center [406, 275] width 742 height 133
click at [734, 287] on button "None" at bounding box center [737, 284] width 29 height 10
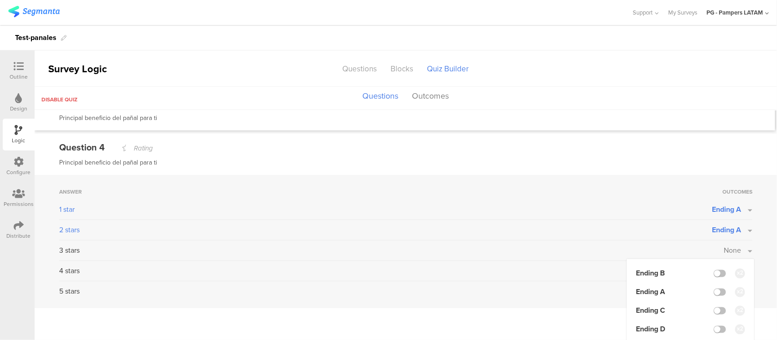
scroll to position [633, 0]
click at [714, 305] on label at bounding box center [719, 308] width 12 height 7
click at [0, 0] on input "checkbox" at bounding box center [0, 0] width 0 height 0
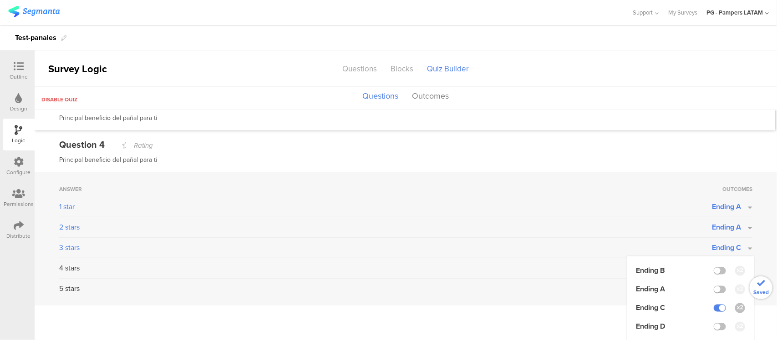
click at [753, 246] on div "Answer Outcomes 1 star Ending A 2 stars Ending A 3 stars Ending C Ending B Endi…" at bounding box center [406, 238] width 742 height 133
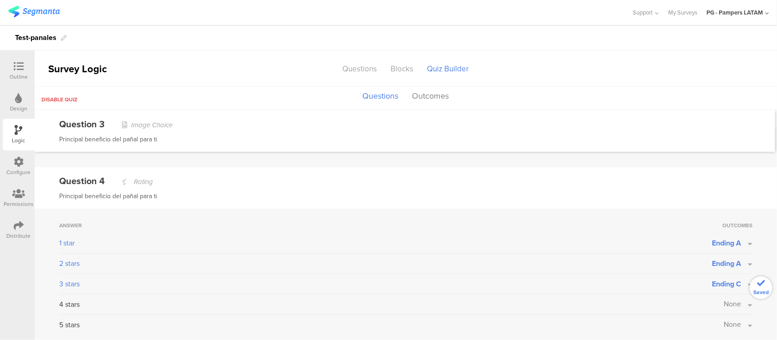
click at [735, 265] on button "Ending A" at bounding box center [732, 263] width 40 height 10
click at [752, 267] on div "Answer Outcomes 1 star Ending A 2 stars Ending A Ending B Ending A Ending C End…" at bounding box center [406, 275] width 742 height 133
click at [729, 302] on span "None" at bounding box center [731, 304] width 17 height 10
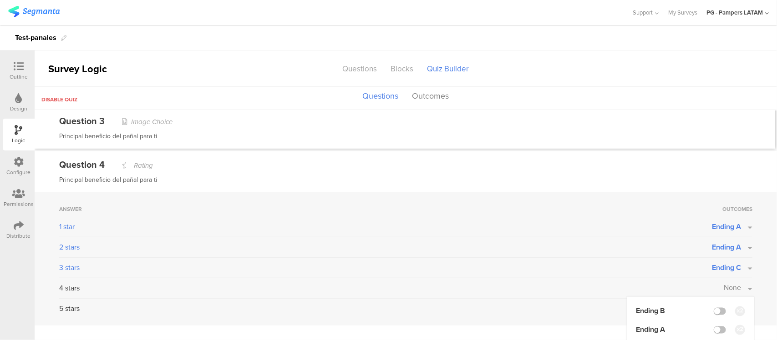
scroll to position [653, 0]
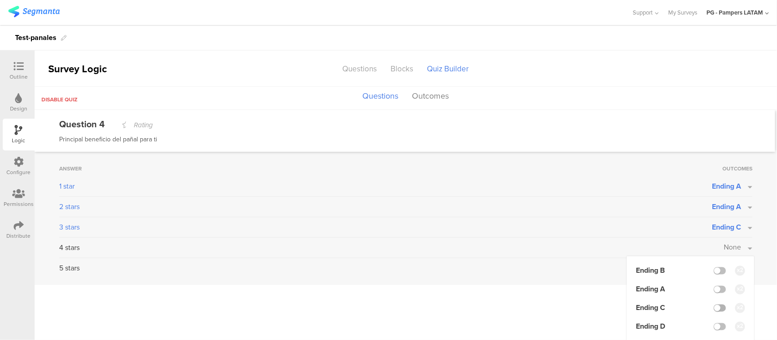
click at [713, 307] on label at bounding box center [719, 308] width 12 height 7
click at [0, 0] on input "checkbox" at bounding box center [0, 0] width 0 height 0
click at [753, 237] on div "Answer Outcomes 1 star Ending A 2 stars Ending A 3 stars Ending C 4 stars Endin…" at bounding box center [406, 218] width 742 height 133
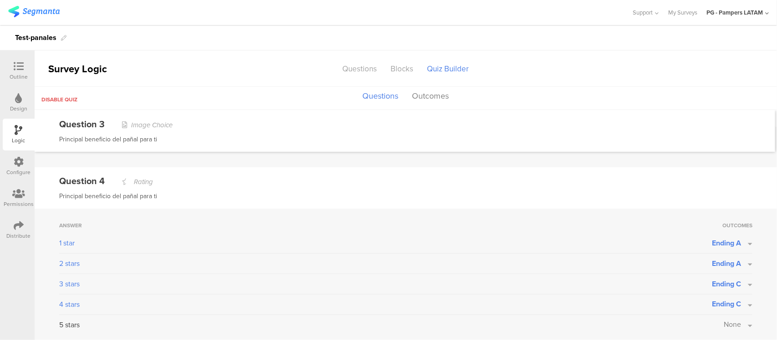
click at [726, 323] on span "None" at bounding box center [731, 325] width 17 height 10
click at [733, 324] on button "None" at bounding box center [737, 325] width 29 height 10
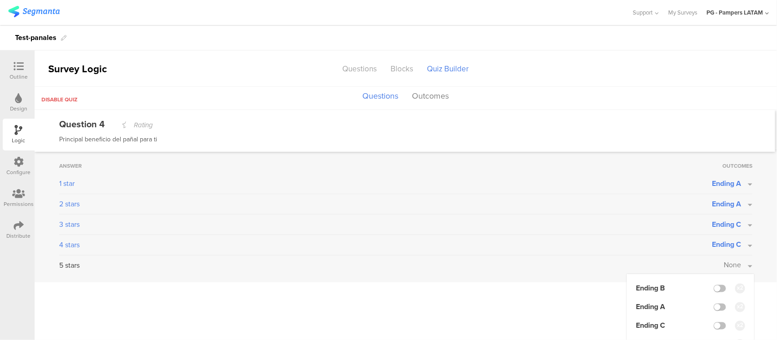
scroll to position [674, 0]
click at [713, 328] on label at bounding box center [719, 326] width 12 height 7
click at [0, 0] on input "checkbox" at bounding box center [0, 0] width 0 height 0
click at [727, 230] on span "Ending C" at bounding box center [726, 227] width 29 height 10
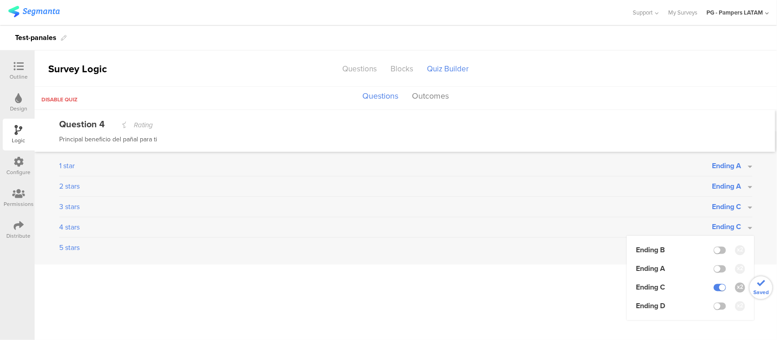
scroll to position [653, 0]
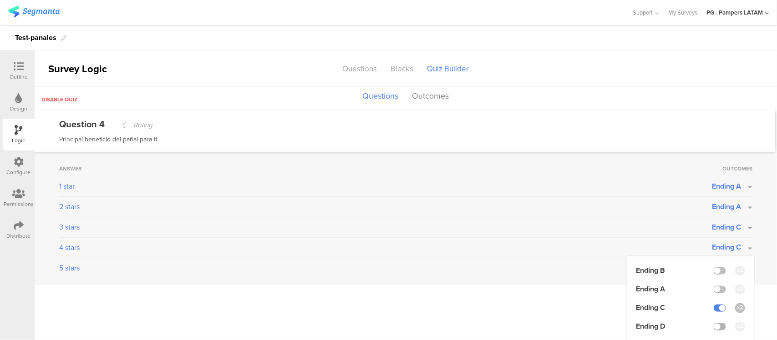
click at [713, 327] on label at bounding box center [719, 326] width 12 height 7
click at [0, 0] on input "checkbox" at bounding box center [0, 0] width 0 height 0
click at [713, 305] on label at bounding box center [719, 308] width 12 height 7
click at [0, 0] on input "checkbox" at bounding box center [0, 0] width 0 height 0
click at [757, 230] on div "Answer Outcomes 1 star Ending A 2 stars Ending A 3 stars Ending C 4 stars Endin…" at bounding box center [406, 218] width 742 height 133
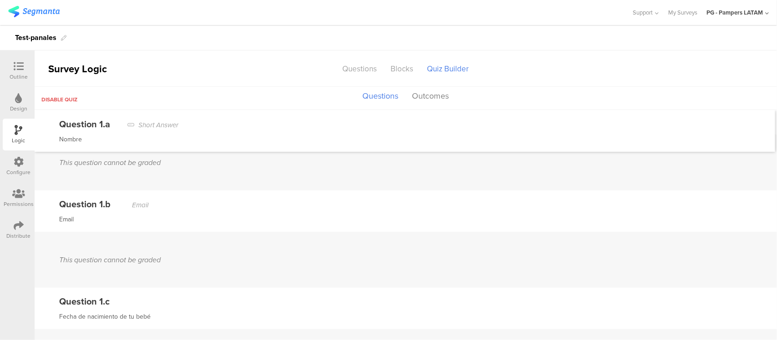
scroll to position [0, 0]
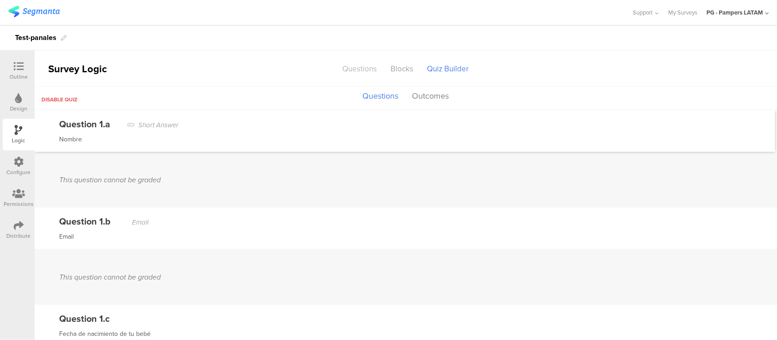
click at [368, 71] on div "Questions" at bounding box center [360, 69] width 48 height 16
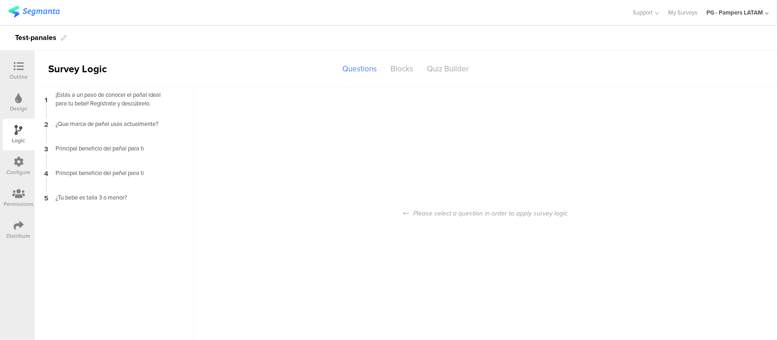
click at [25, 73] on div "Outline" at bounding box center [19, 77] width 18 height 8
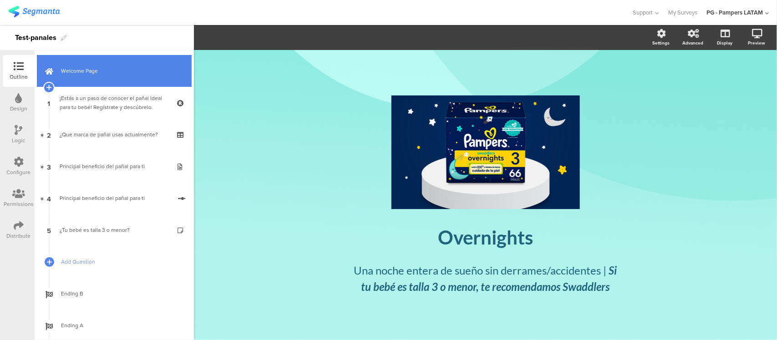
click at [78, 71] on span "Welcome Page" at bounding box center [119, 70] width 116 height 9
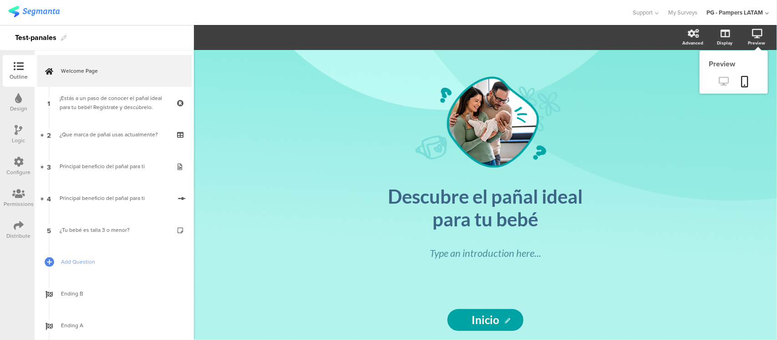
click at [718, 82] on link at bounding box center [723, 82] width 22 height 15
